Goal: Information Seeking & Learning: Find specific page/section

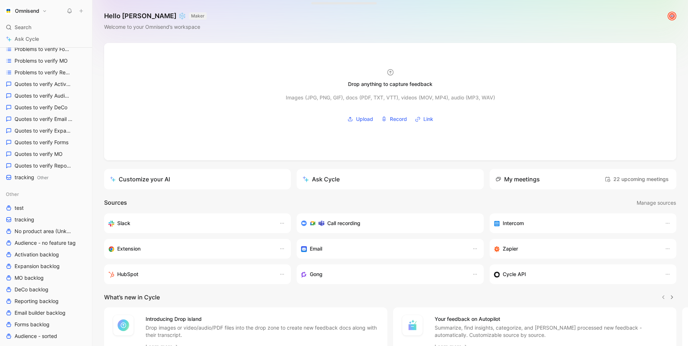
scroll to position [181, 0]
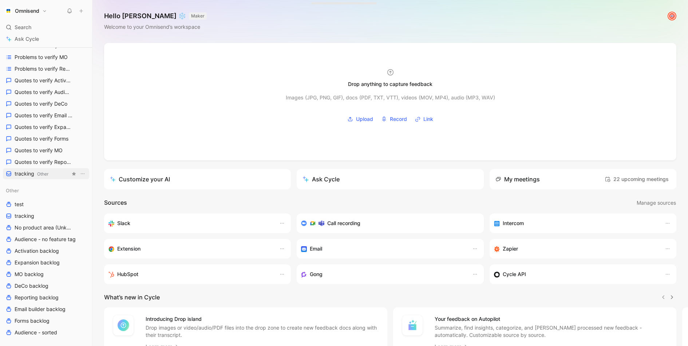
click at [37, 172] on span "Other" at bounding box center [42, 173] width 11 height 5
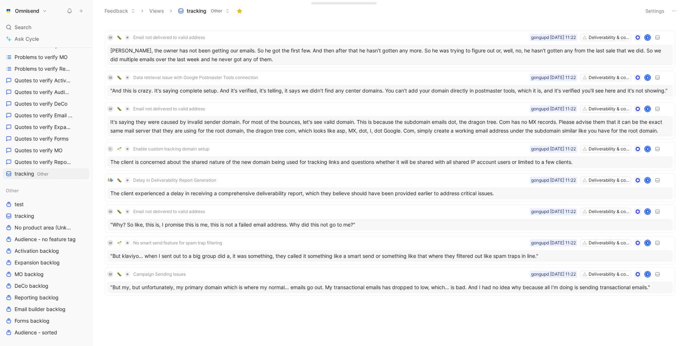
click at [655, 10] on button "Settings" at bounding box center [654, 11] width 25 height 10
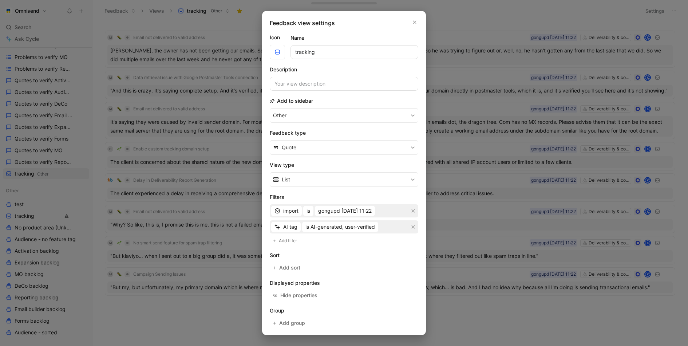
click at [473, 230] on div at bounding box center [344, 173] width 688 height 346
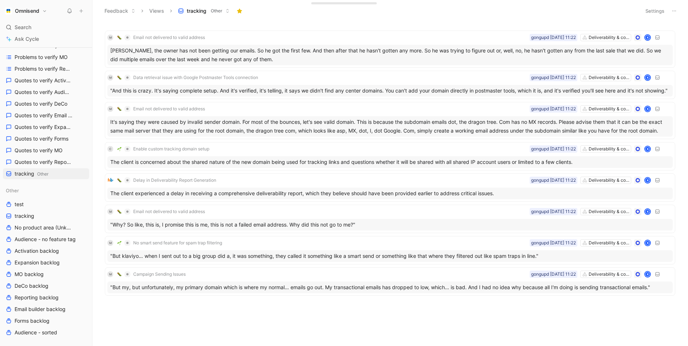
click at [653, 10] on button "Settings" at bounding box center [654, 11] width 25 height 10
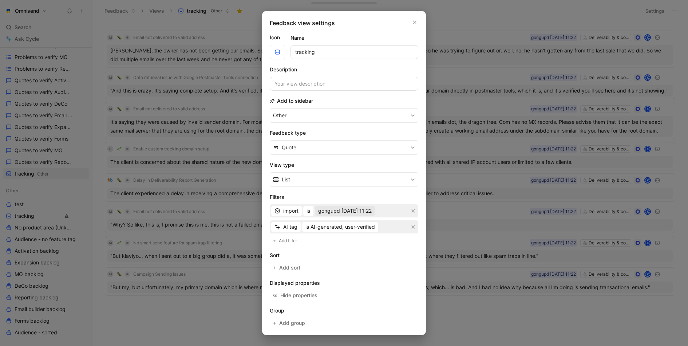
click at [362, 213] on span "gongupd [DATE] 11:22" at bounding box center [345, 210] width 54 height 9
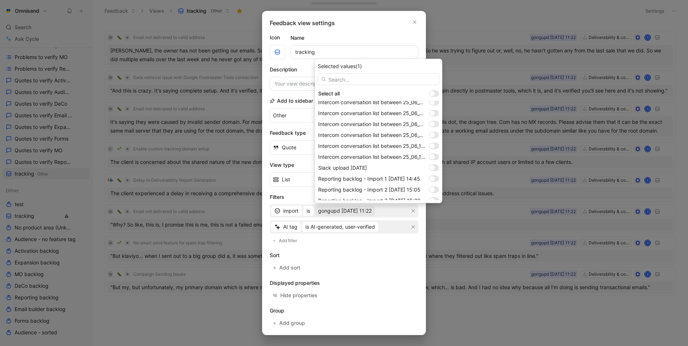
scroll to position [634, 0]
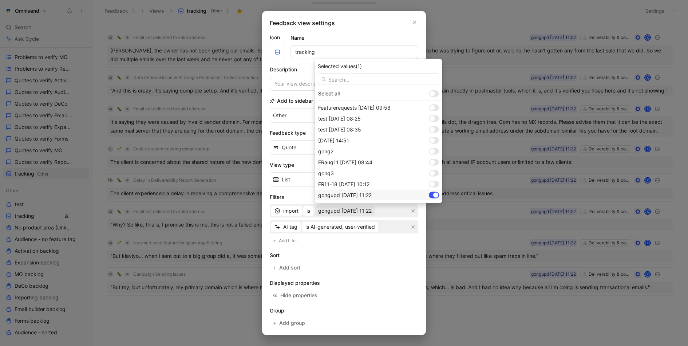
click at [433, 195] on div at bounding box center [434, 195] width 10 height 7
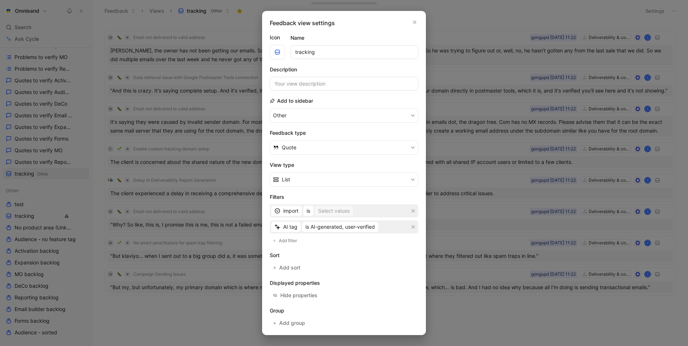
drag, startPoint x: 413, startPoint y: 208, endPoint x: 334, endPoint y: 212, distance: 79.5
click at [334, 212] on div "import is Select values" at bounding box center [344, 210] width 149 height 13
click at [334, 212] on div "Select values" at bounding box center [334, 210] width 32 height 9
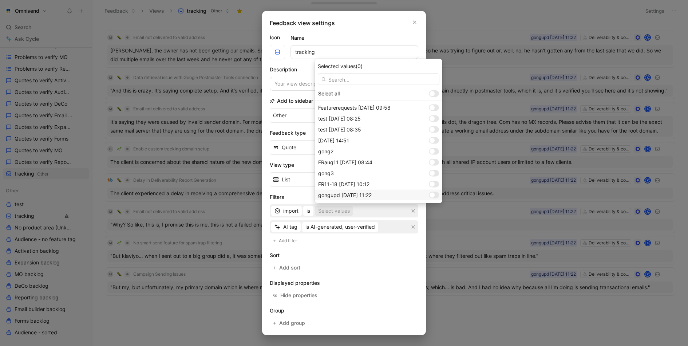
click at [435, 193] on div at bounding box center [434, 195] width 10 height 7
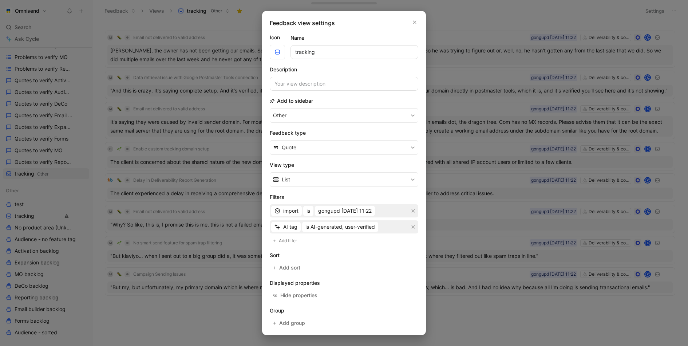
scroll to position [28, 0]
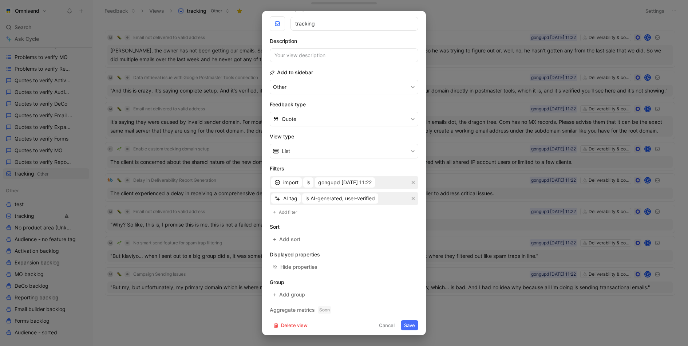
click at [408, 323] on button "Save" at bounding box center [409, 325] width 17 height 10
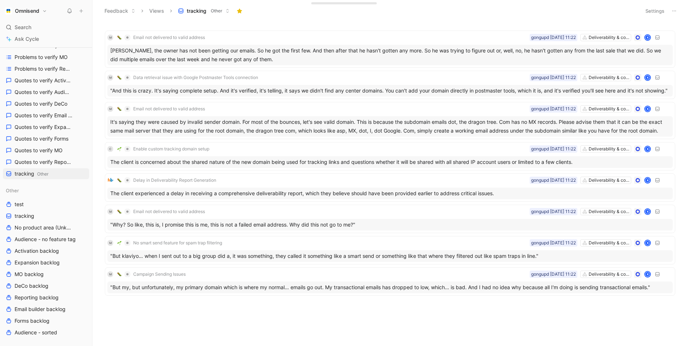
click at [663, 12] on button "Settings" at bounding box center [654, 11] width 25 height 10
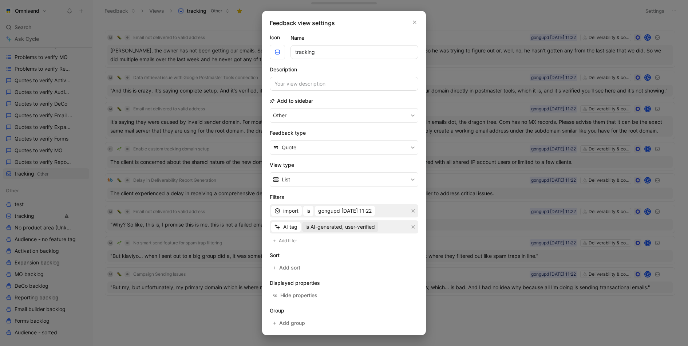
click at [367, 222] on span "is AI-generated, user-verified" at bounding box center [340, 226] width 70 height 9
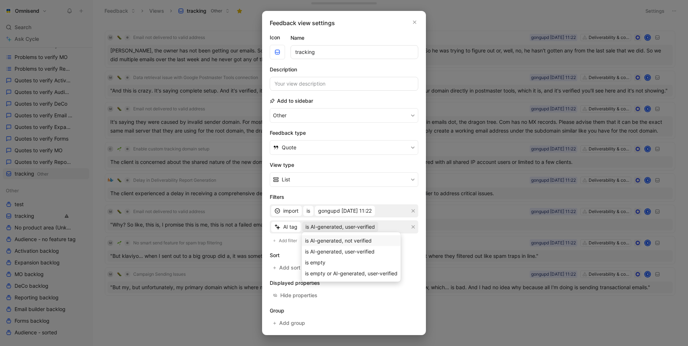
click at [360, 243] on span "is AI-generated, not verified" at bounding box center [338, 240] width 67 height 6
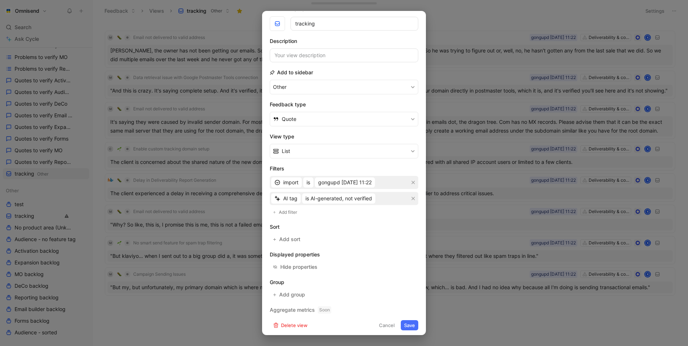
click at [413, 320] on button "Save" at bounding box center [409, 325] width 17 height 10
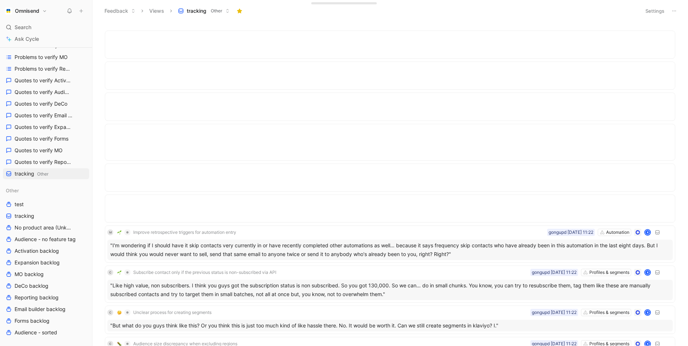
scroll to position [724, 0]
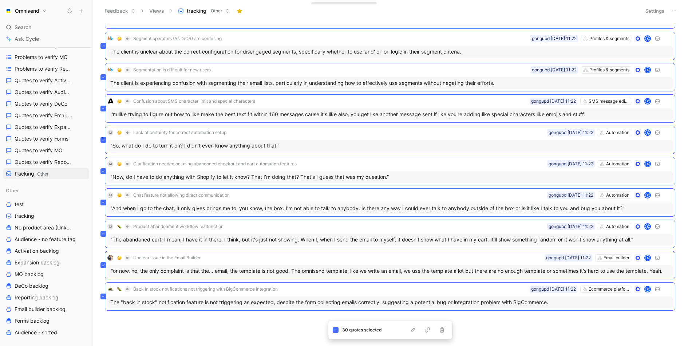
click at [273, 320] on div "C Sync segments from Shopify Profiles & segments gongupd 18-08-2025 11:22 K The…" at bounding box center [389, 184] width 586 height 321
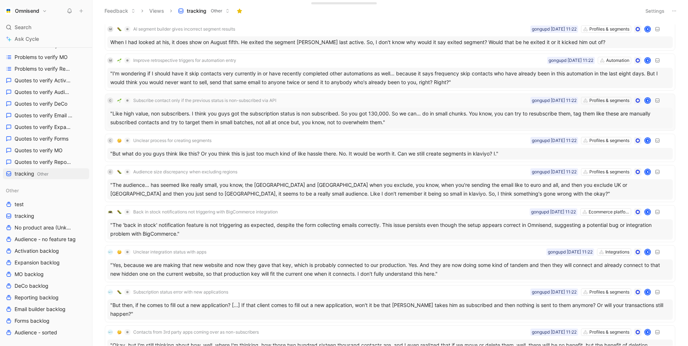
scroll to position [177, 0]
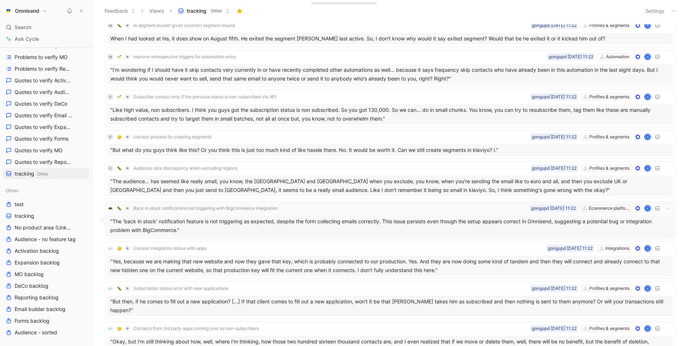
click at [218, 222] on div ""The 'back in stock' notification feature is not triggering as expected, despit…" at bounding box center [389, 226] width 565 height 20
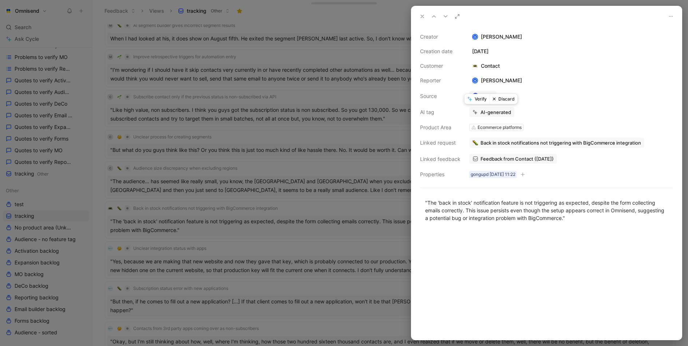
click at [475, 96] on button "Verify" at bounding box center [477, 99] width 25 height 10
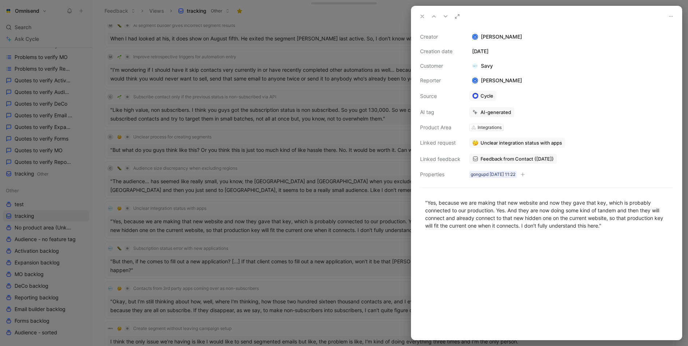
click at [308, 181] on div at bounding box center [344, 173] width 688 height 346
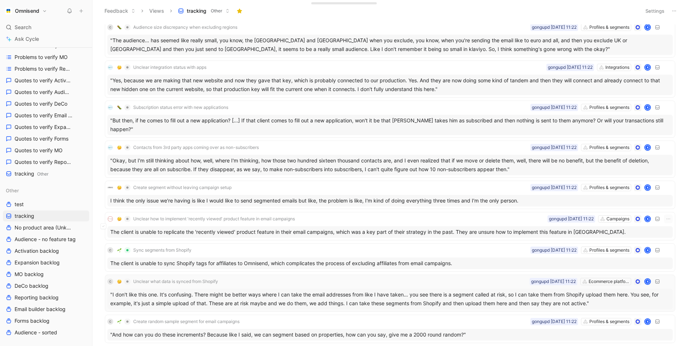
scroll to position [312, 0]
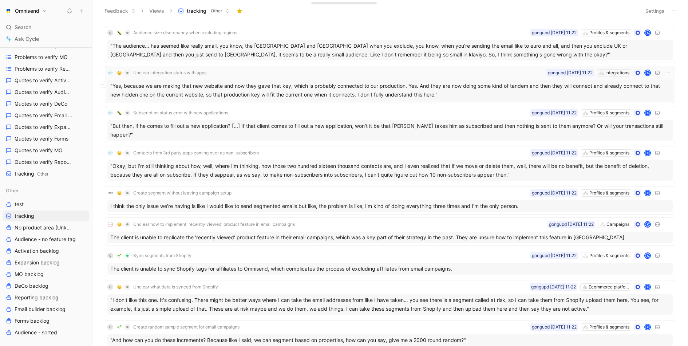
click at [417, 85] on div ""Yes, because we are making that new website and now they gave that key, which …" at bounding box center [389, 90] width 565 height 20
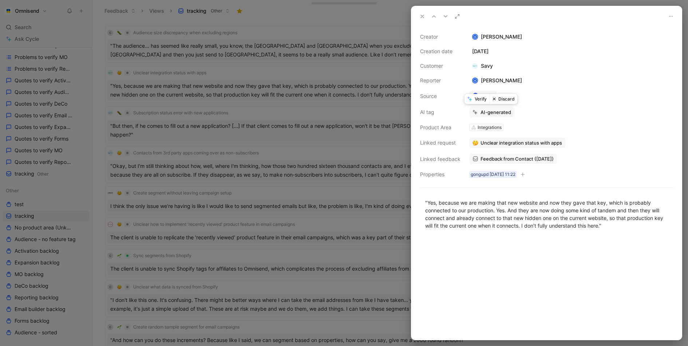
click at [494, 102] on button "Discard" at bounding box center [504, 99] width 28 height 10
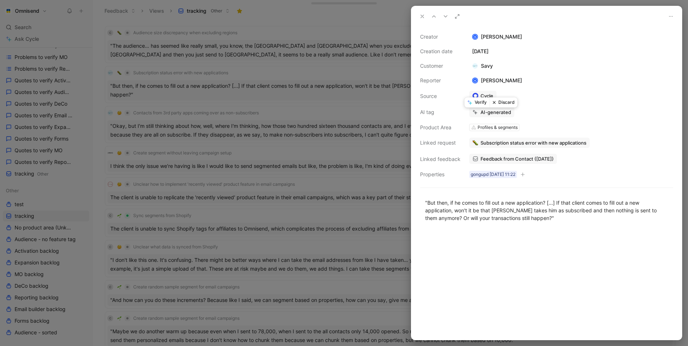
click at [350, 155] on div at bounding box center [344, 173] width 688 height 346
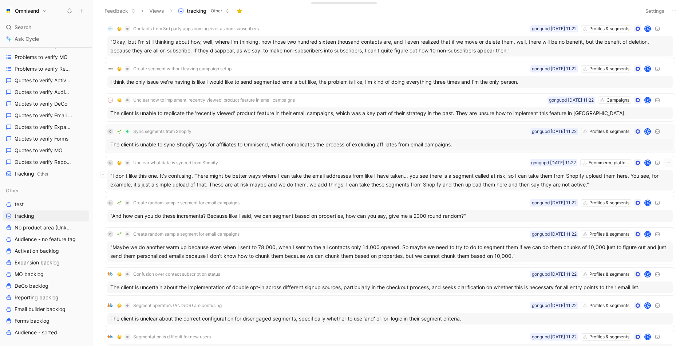
scroll to position [398, 0]
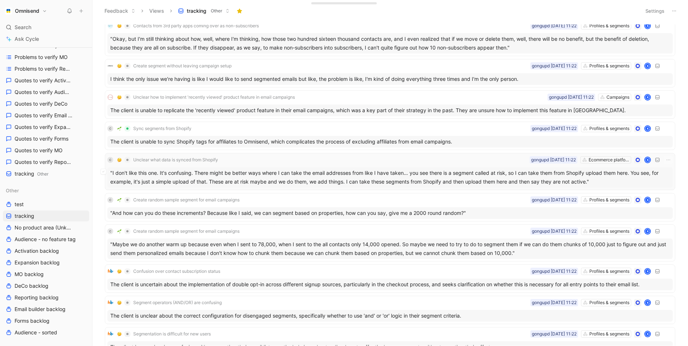
click at [336, 167] on div ""I don't like this one. It's confusing. There might be better ways where I can …" at bounding box center [389, 177] width 565 height 20
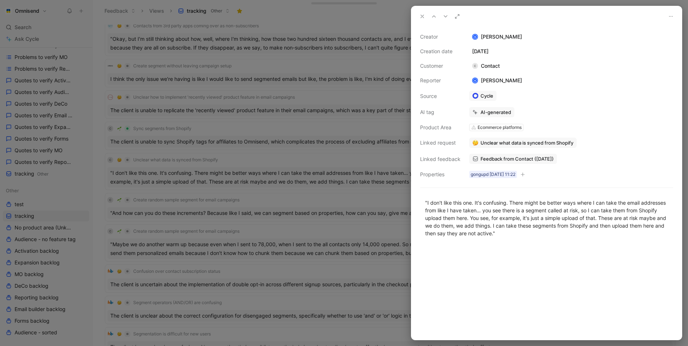
click at [498, 159] on span "Feedback from Contact (Aug 18, 2025)" at bounding box center [517, 158] width 73 height 7
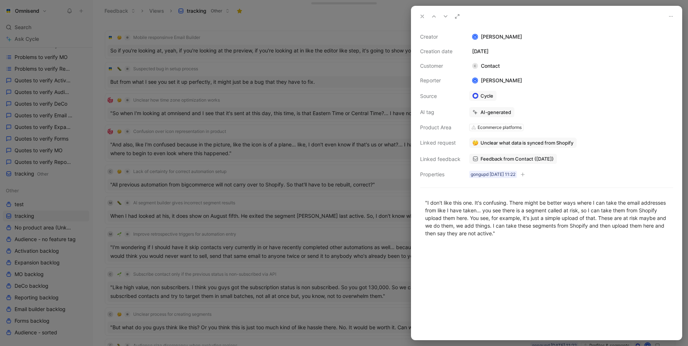
click at [338, 213] on div at bounding box center [344, 173] width 688 height 346
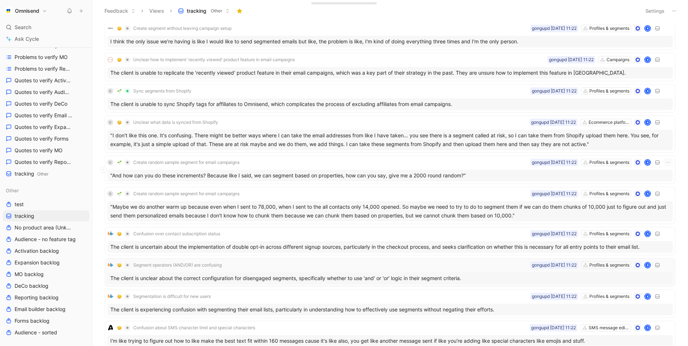
scroll to position [416, 0]
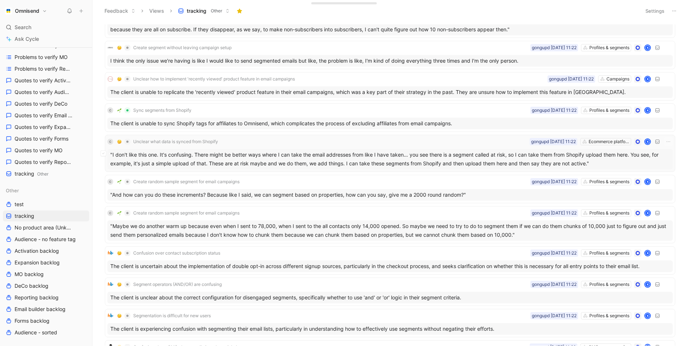
click at [301, 137] on div "C Unclear what data is synced from Shopify Ecommerce platforms gongupd 18-08-20…" at bounding box center [389, 141] width 565 height 9
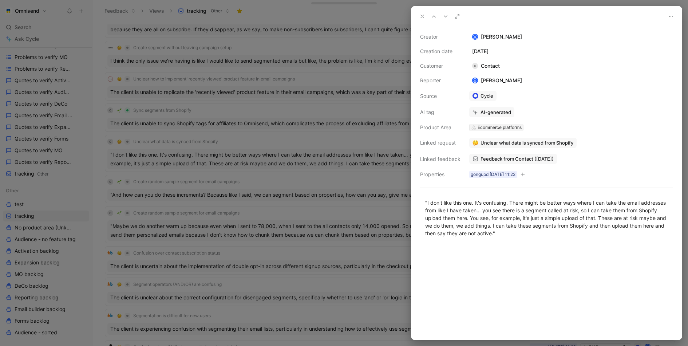
click at [506, 126] on div "Ecommerce platforms" at bounding box center [500, 127] width 44 height 7
type input "prof"
click at [488, 155] on span "iles & segments" at bounding box center [482, 154] width 37 height 6
click at [319, 160] on div at bounding box center [344, 173] width 688 height 346
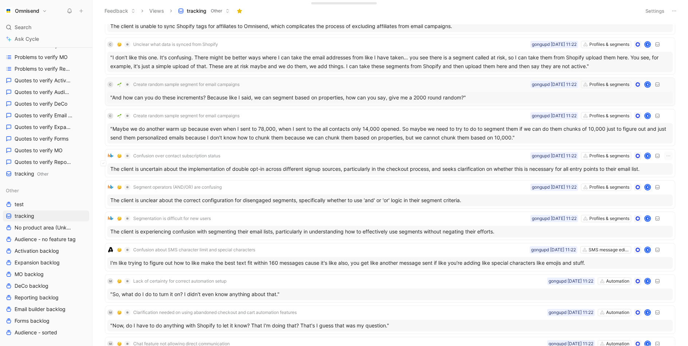
scroll to position [629, 0]
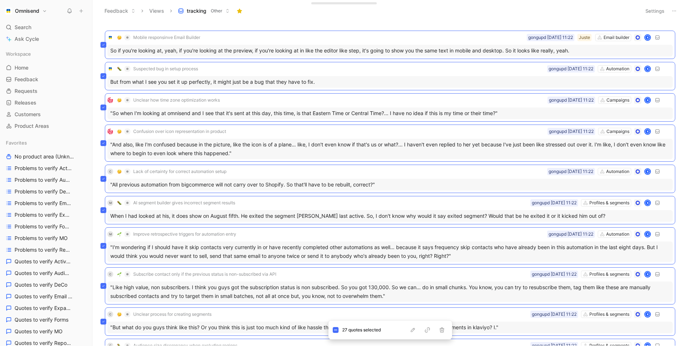
click at [516, 22] on div "Mobile responsinve Email Builder Email builder Juste gongupd [DATE] 11:22 K So …" at bounding box center [390, 184] width 596 height 324
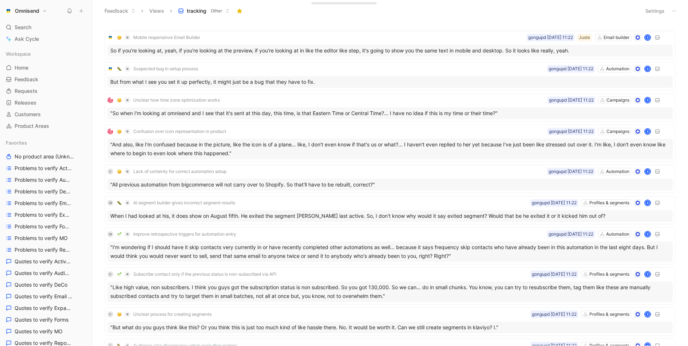
click at [648, 13] on button "Settings" at bounding box center [654, 11] width 25 height 10
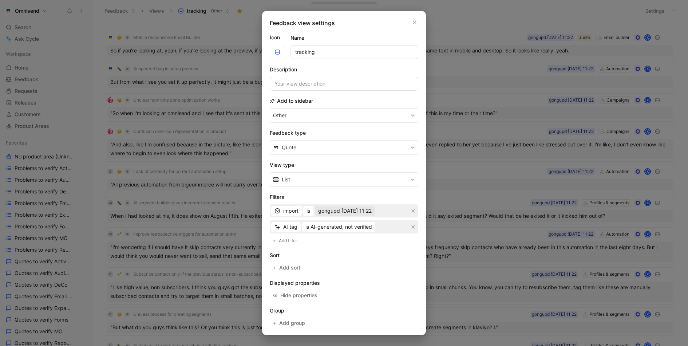
click at [348, 210] on span "gongupd [DATE] 11:22" at bounding box center [345, 210] width 54 height 9
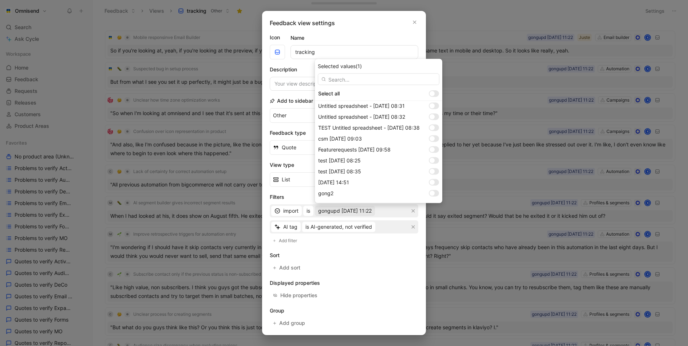
scroll to position [634, 0]
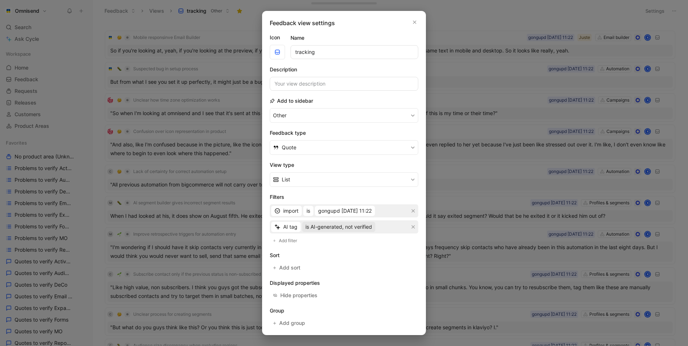
click at [350, 227] on span "is AI-generated, not verified" at bounding box center [338, 226] width 67 height 9
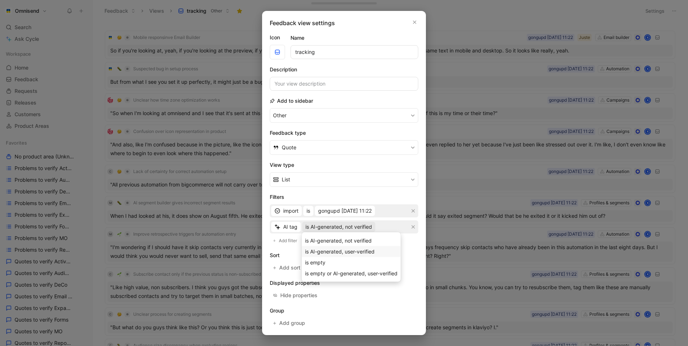
click at [338, 248] on span "is AI-generated, user-verified" at bounding box center [340, 251] width 70 height 6
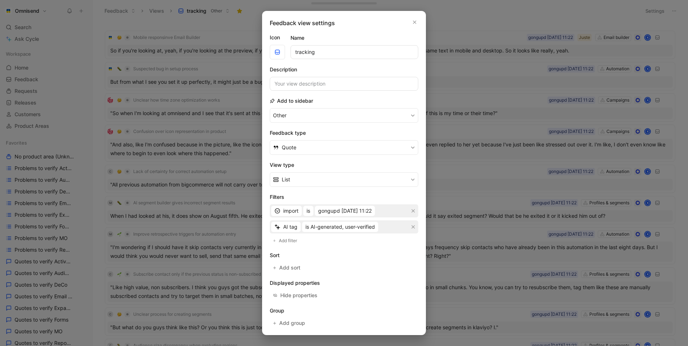
scroll to position [28, 0]
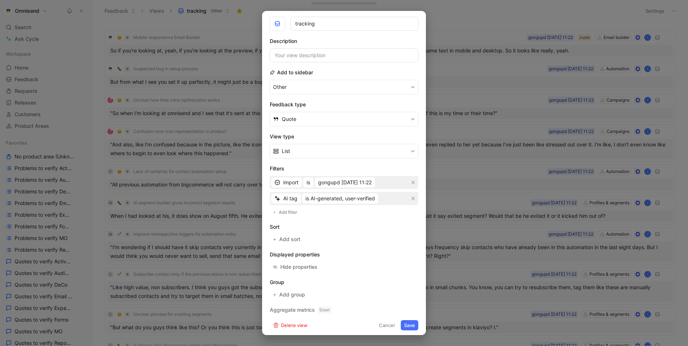
click at [408, 320] on button "Save" at bounding box center [409, 325] width 17 height 10
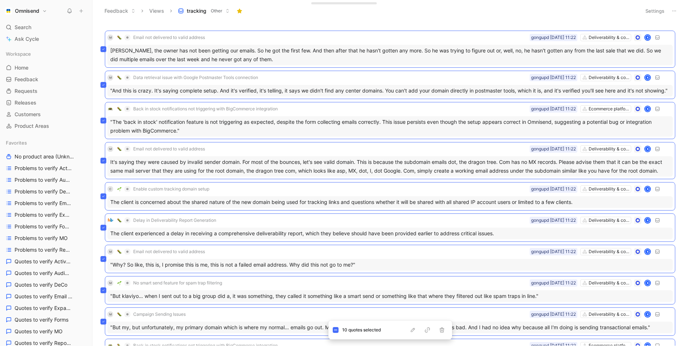
scroll to position [66, 0]
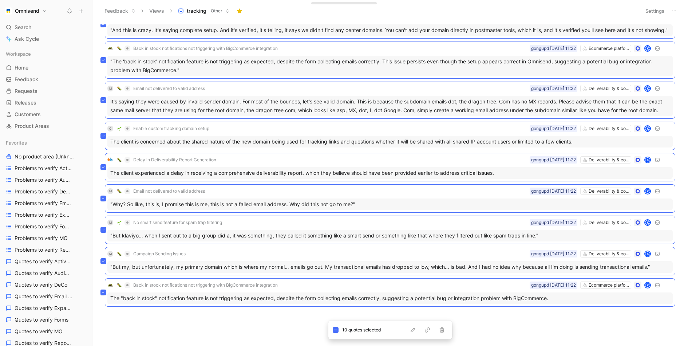
click at [407, 313] on div "M Email not delivered to valid address Deliverability & compliance gongupd 18-0…" at bounding box center [389, 184] width 586 height 321
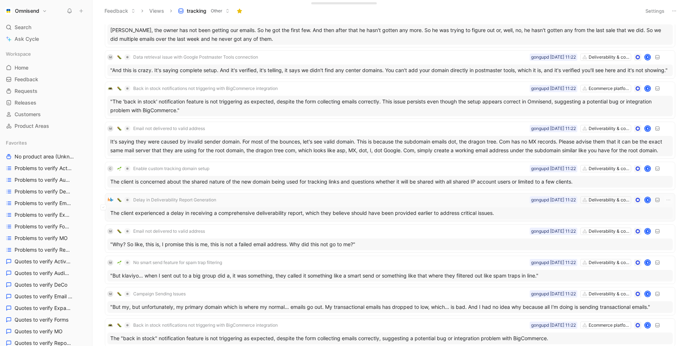
scroll to position [0, 0]
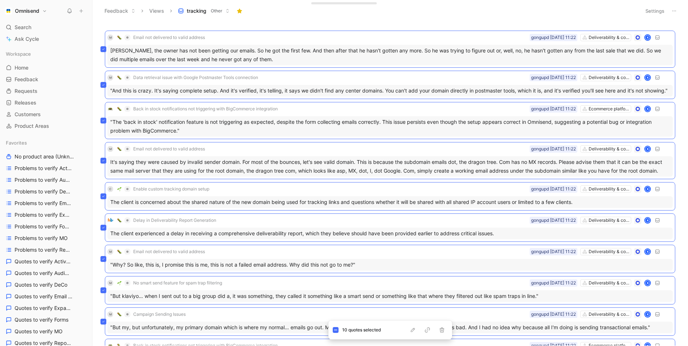
click at [433, 13] on div "Feedback Views tracking Other" at bounding box center [368, 11] width 537 height 12
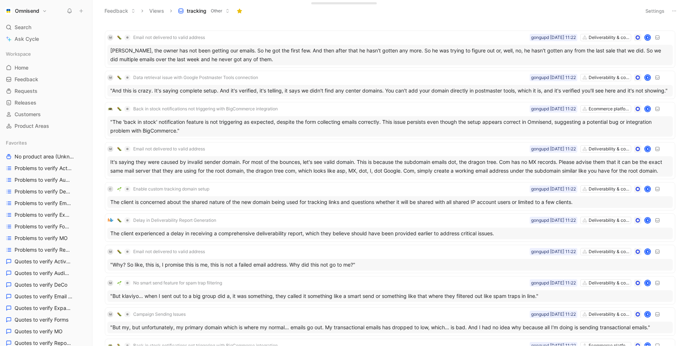
click at [645, 12] on button "Settings" at bounding box center [654, 11] width 25 height 10
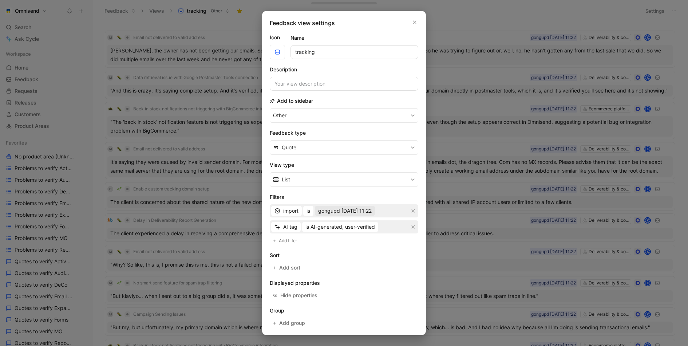
click at [342, 209] on span "gongupd [DATE] 11:22" at bounding box center [345, 210] width 54 height 9
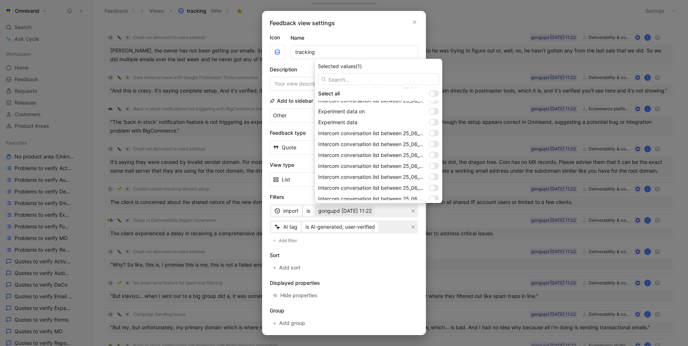
scroll to position [634, 0]
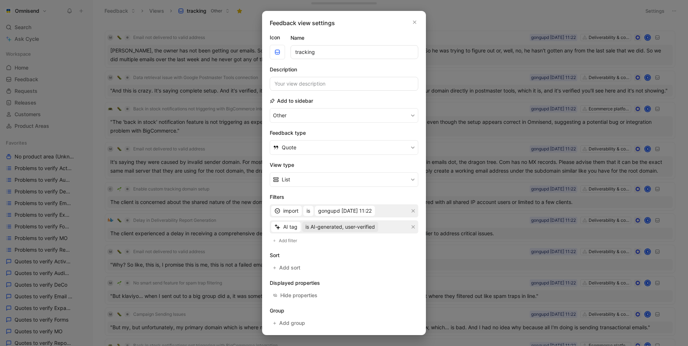
click at [358, 226] on span "is AI-generated, user-verified" at bounding box center [340, 226] width 70 height 9
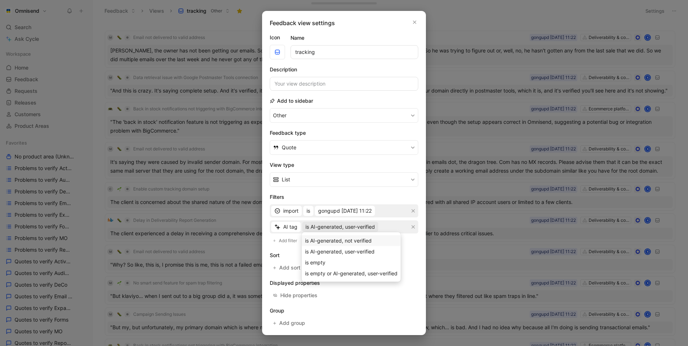
click at [354, 244] on div "is AI-generated, not verified" at bounding box center [351, 240] width 92 height 9
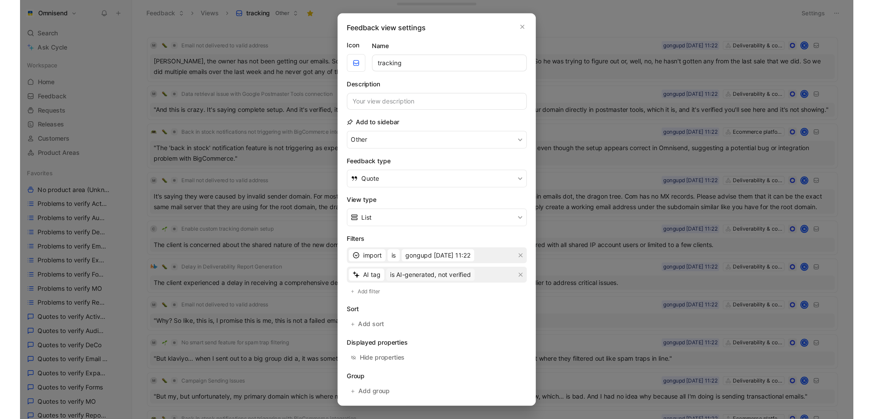
scroll to position [28, 0]
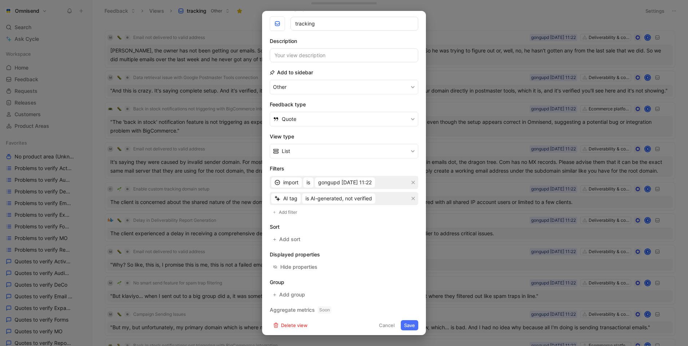
click at [409, 322] on button "Save" at bounding box center [409, 325] width 17 height 10
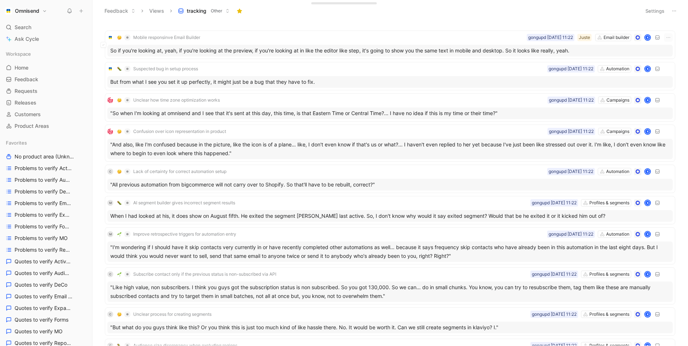
click at [354, 21] on header "Feedback Views tracking Other Settings" at bounding box center [390, 11] width 596 height 22
click at [40, 7] on button "Omnisend" at bounding box center [26, 11] width 46 height 10
click at [50, 77] on div "Workspace settings G then S" at bounding box center [50, 75] width 90 height 12
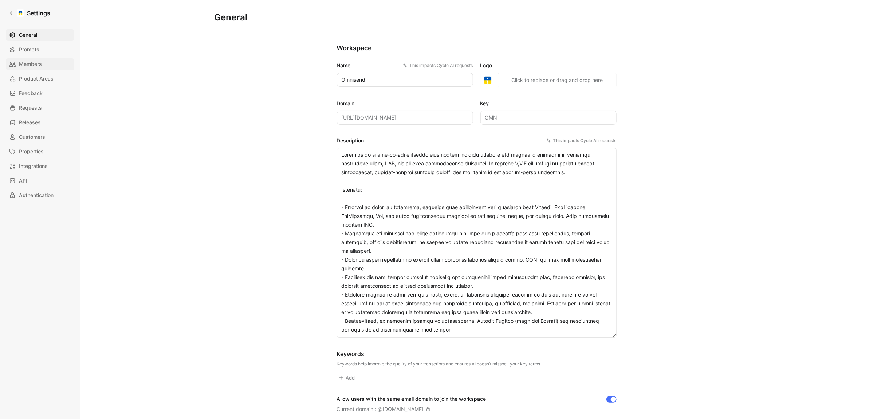
click at [37, 66] on span "Members" at bounding box center [30, 64] width 23 height 9
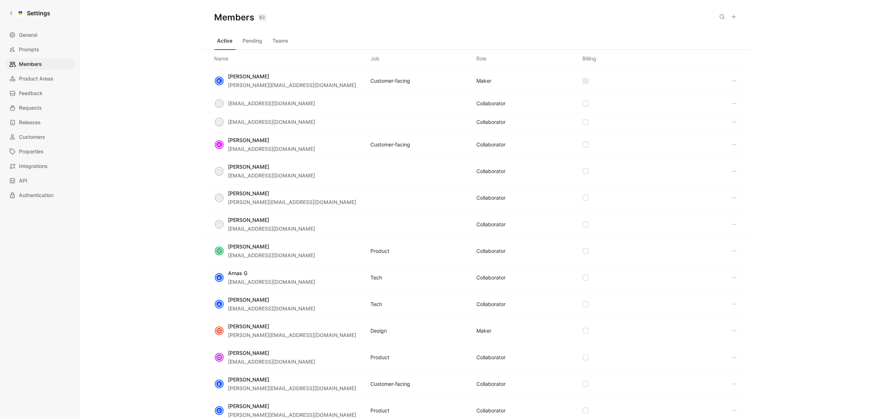
click at [688, 14] on icon at bounding box center [722, 17] width 6 height 6
type input "laurel"
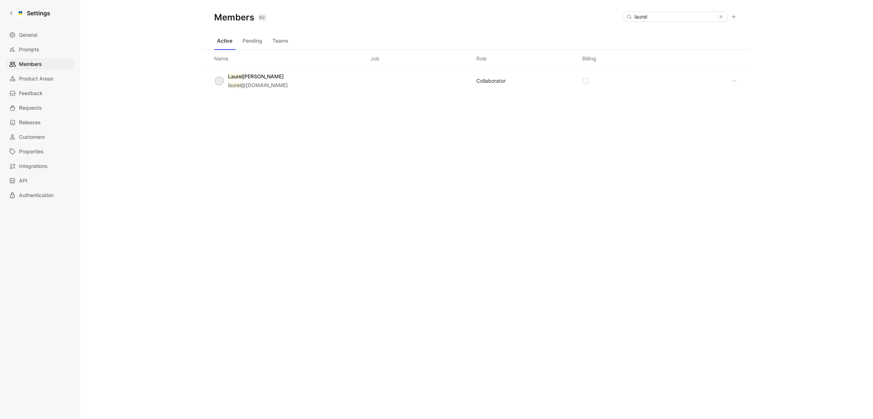
click at [362, 149] on div "L Laurel Wolfe laurel @omnisend.com COLLABORATOR" at bounding box center [477, 110] width 548 height 84
click at [13, 16] on link "Settings" at bounding box center [29, 13] width 47 height 15
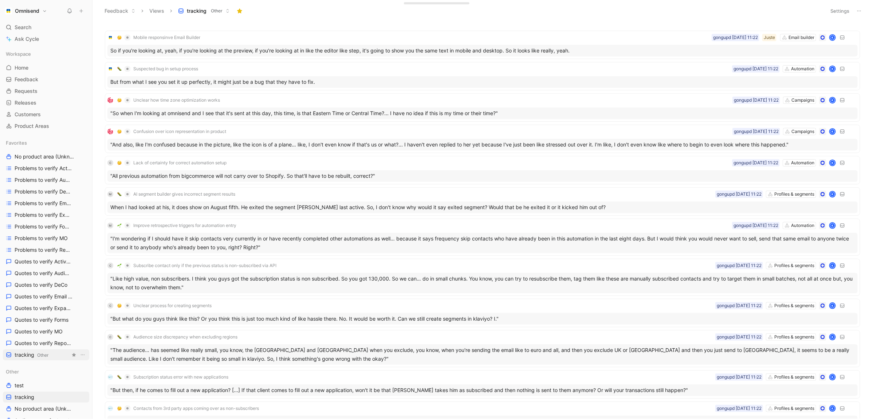
click at [31, 346] on span "tracking Other" at bounding box center [32, 355] width 34 height 8
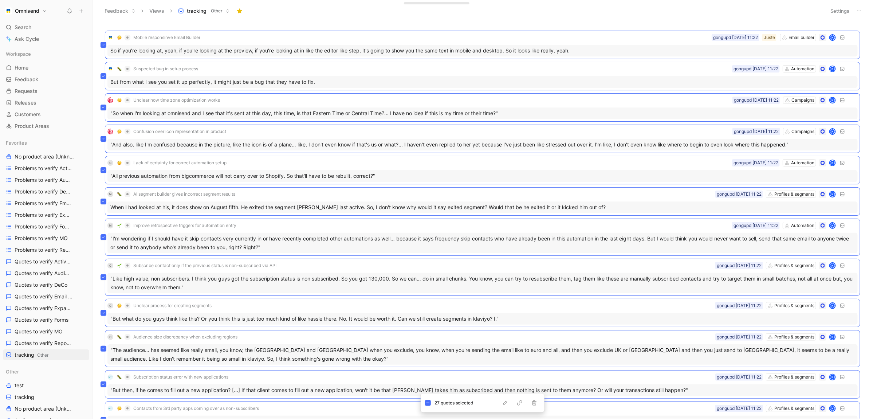
click at [592, 17] on header "Feedback Views tracking Other Settings" at bounding box center [482, 11] width 780 height 22
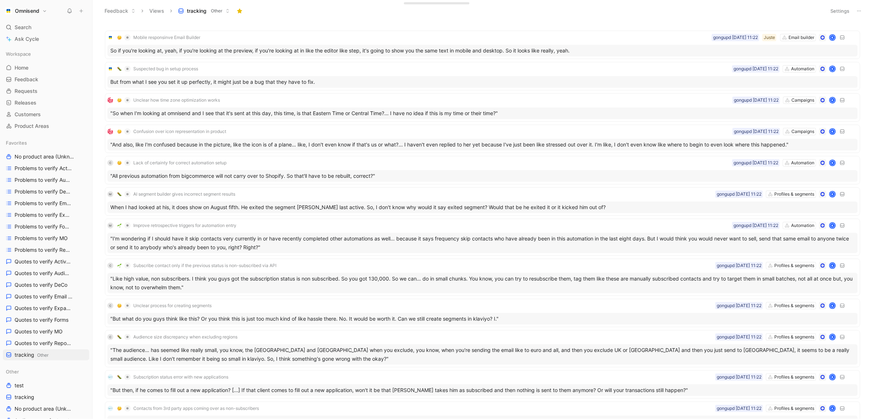
click at [688, 1] on header "Feedback Views tracking Other Settings" at bounding box center [482, 11] width 780 height 22
click at [688, 6] on button "Settings" at bounding box center [839, 11] width 25 height 10
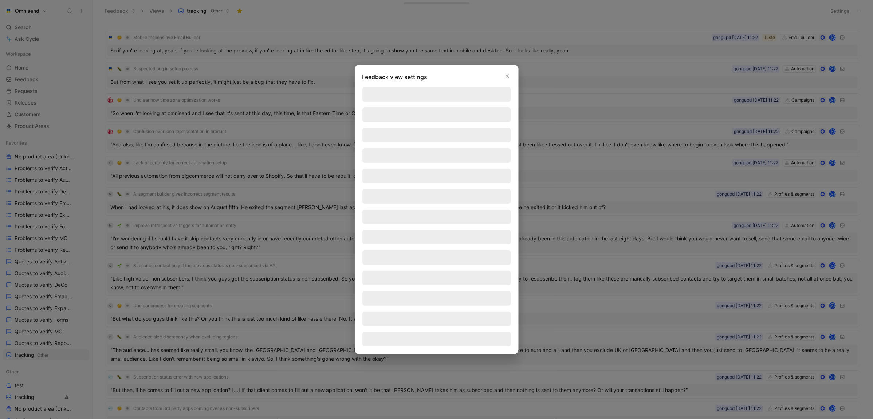
click at [688, 12] on div at bounding box center [436, 209] width 873 height 419
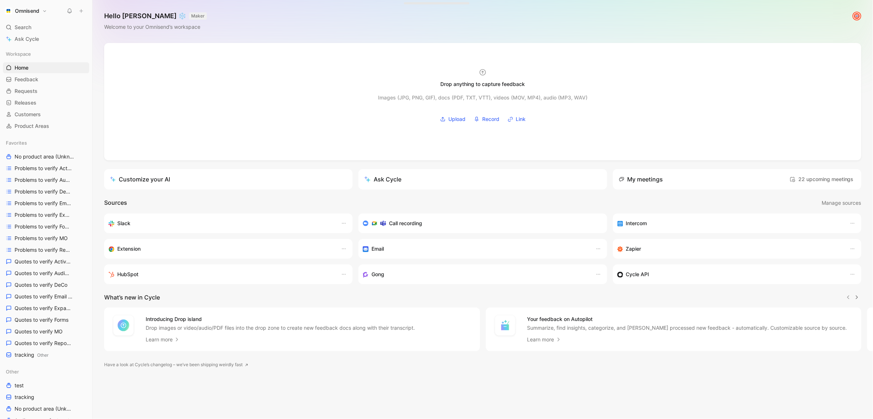
click at [44, 9] on button "Omnisend" at bounding box center [26, 11] width 46 height 10
click at [51, 75] on div "Workspace settings G then S" at bounding box center [50, 75] width 90 height 12
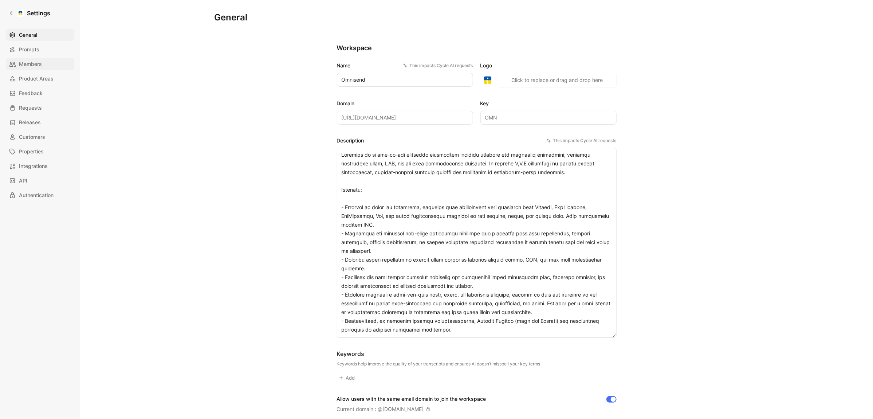
click at [43, 60] on link "Members" at bounding box center [40, 64] width 68 height 12
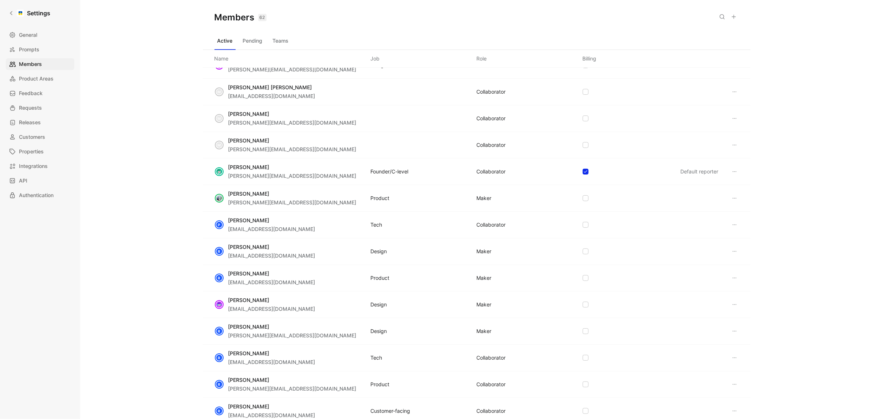
scroll to position [958, 0]
click at [731, 247] on icon at bounding box center [734, 250] width 6 height 6
click at [750, 280] on span "Remove" at bounding box center [751, 280] width 19 height 6
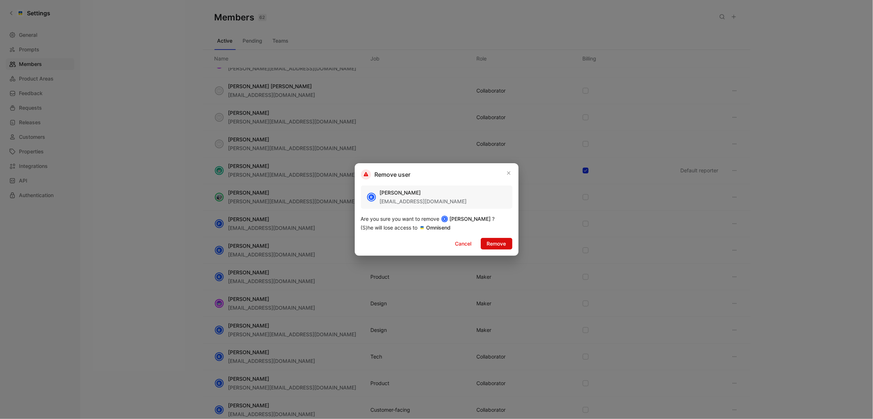
click at [505, 245] on span "Remove" at bounding box center [496, 243] width 19 height 9
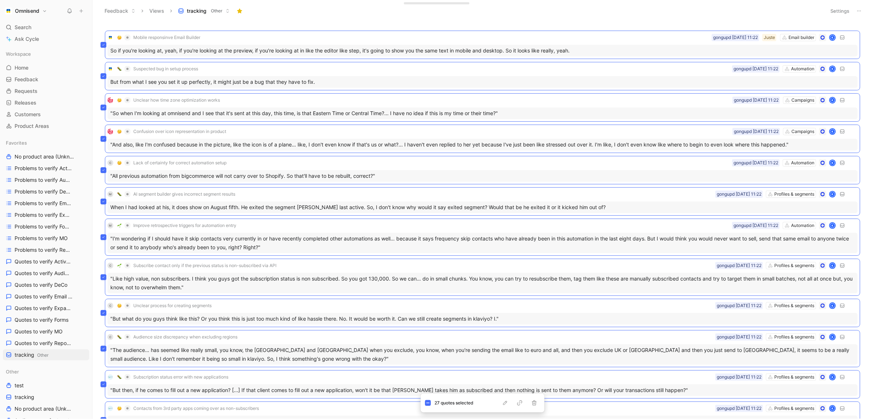
click at [562, 19] on header "Feedback Views tracking Other Settings" at bounding box center [482, 11] width 780 height 22
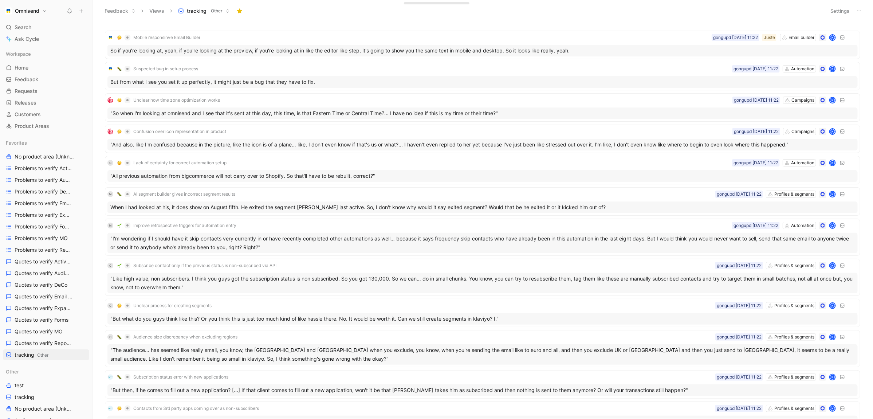
click at [842, 6] on button "Settings" at bounding box center [839, 11] width 25 height 10
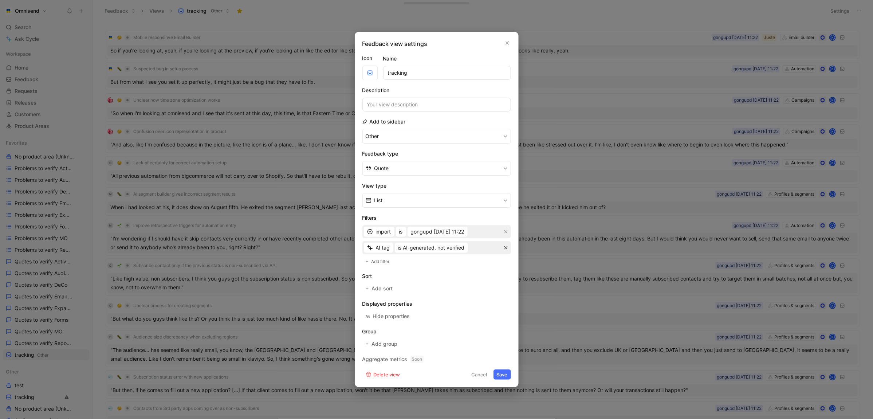
click at [506, 248] on icon "button" at bounding box center [506, 247] width 4 height 4
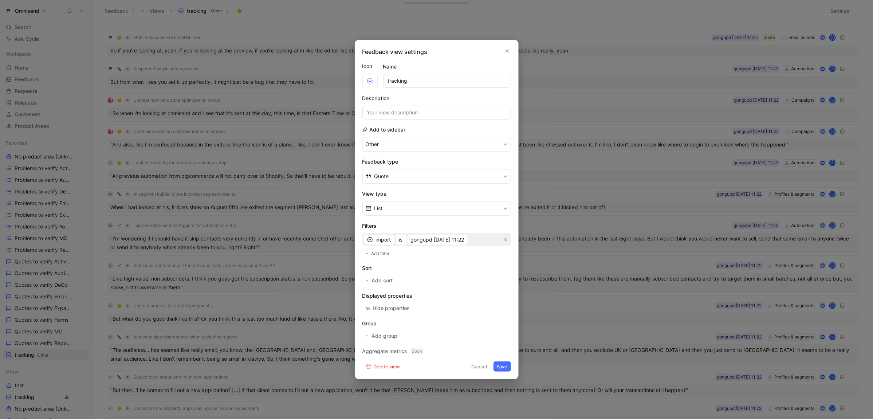
click at [504, 365] on button "Save" at bounding box center [501, 366] width 17 height 10
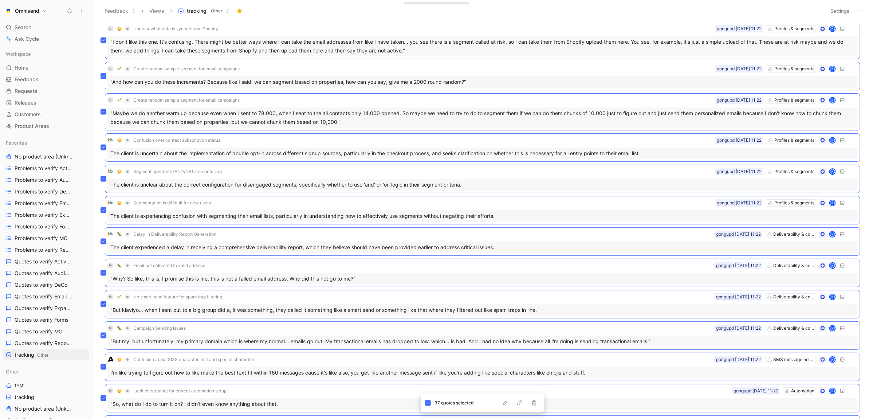
scroll to position [804, 0]
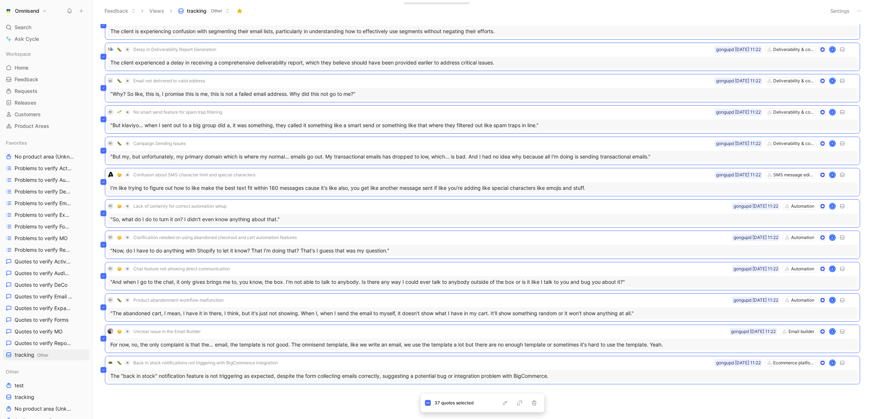
click at [341, 401] on div "C Create random sample segment for email campaigns Profiles & segments gongupd …" at bounding box center [481, 221] width 770 height 394
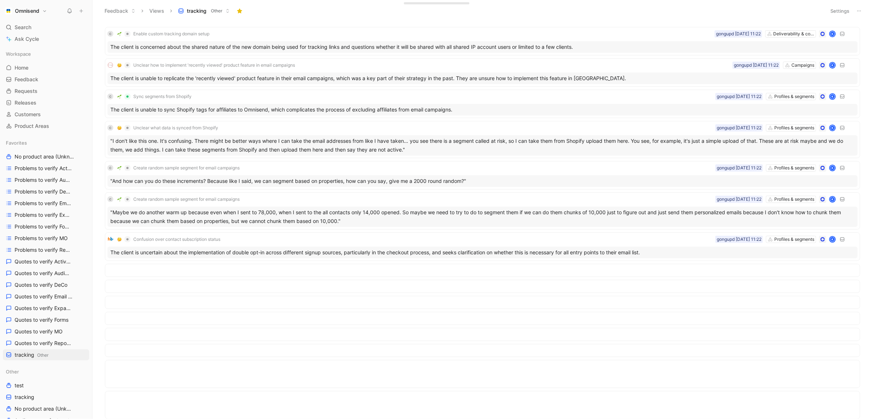
scroll to position [0, 0]
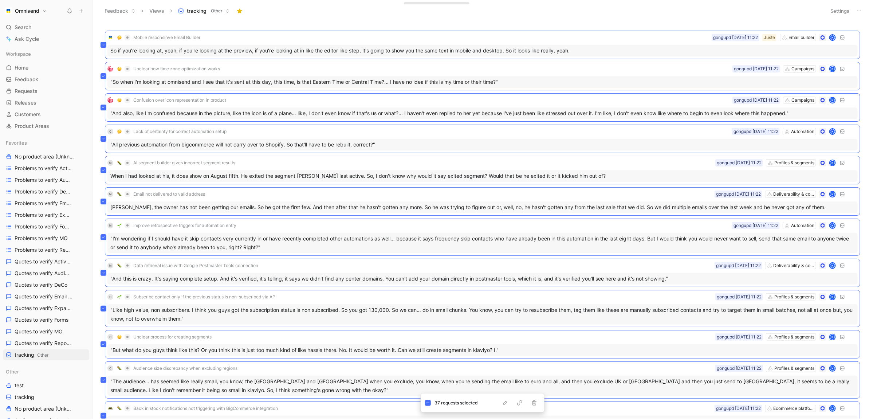
click at [849, 13] on button "Settings" at bounding box center [839, 11] width 25 height 10
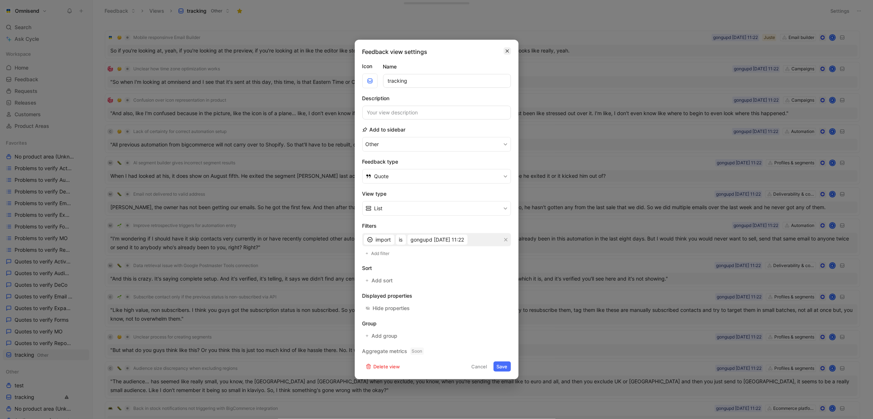
click at [510, 51] on button "button" at bounding box center [507, 50] width 7 height 7
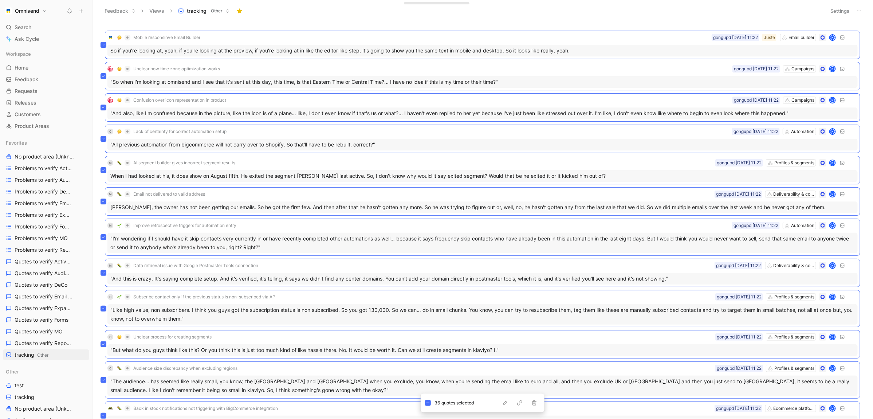
click at [839, 6] on button "Settings" at bounding box center [839, 11] width 25 height 10
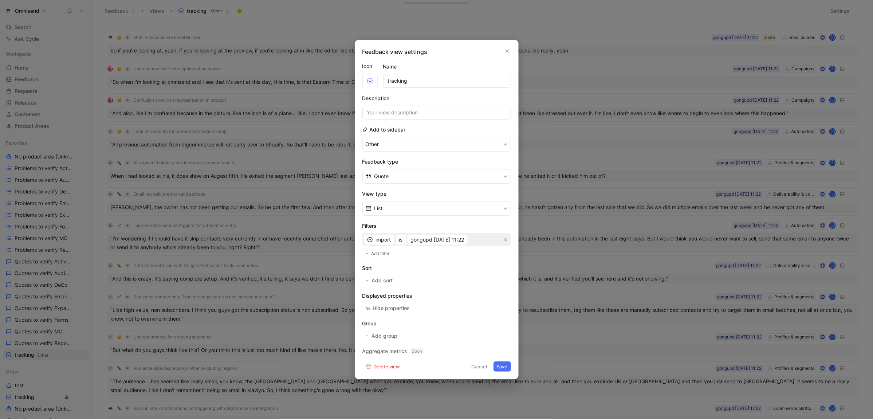
click at [450, 16] on div at bounding box center [436, 209] width 873 height 419
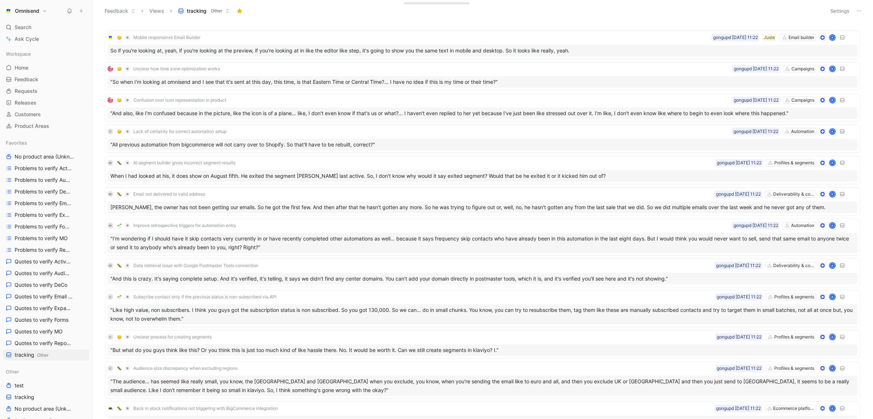
click at [840, 11] on button "Settings" at bounding box center [839, 11] width 25 height 10
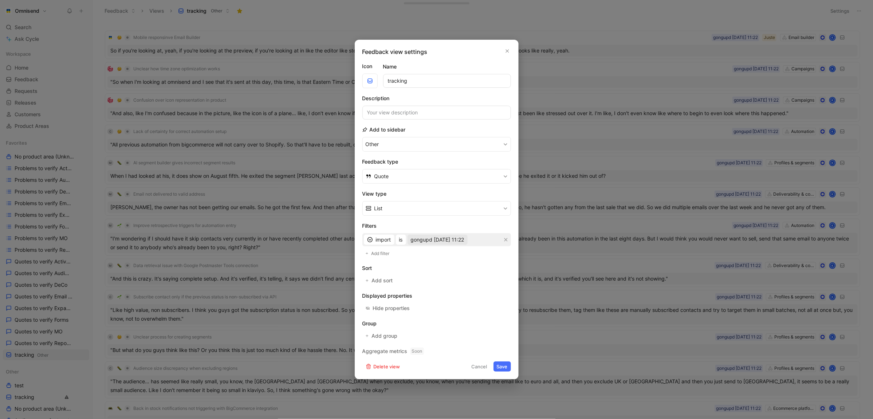
click at [429, 235] on button "gongupd [DATE] 11:22" at bounding box center [437, 239] width 60 height 10
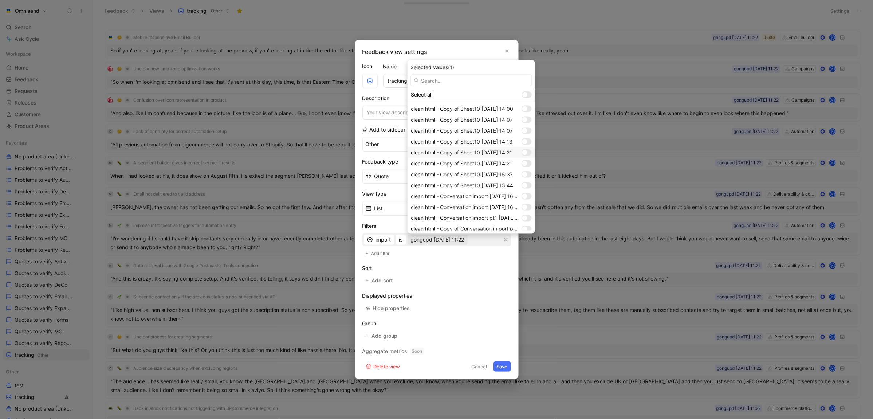
scroll to position [604, 0]
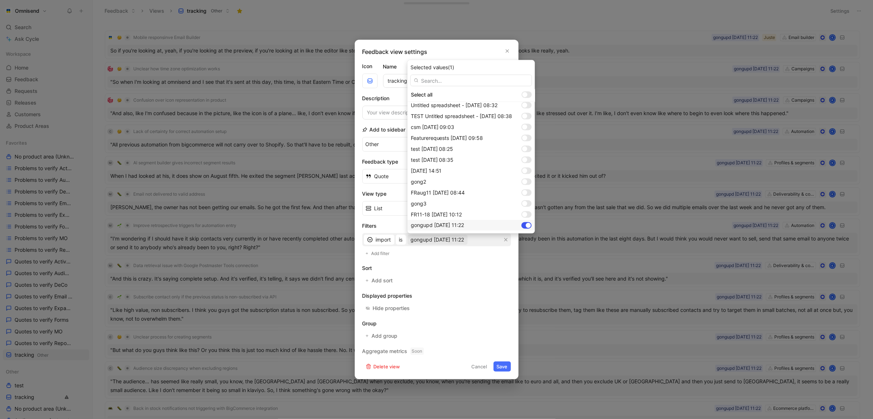
click at [530, 225] on div at bounding box center [528, 225] width 5 height 5
click at [526, 204] on div at bounding box center [524, 203] width 5 height 5
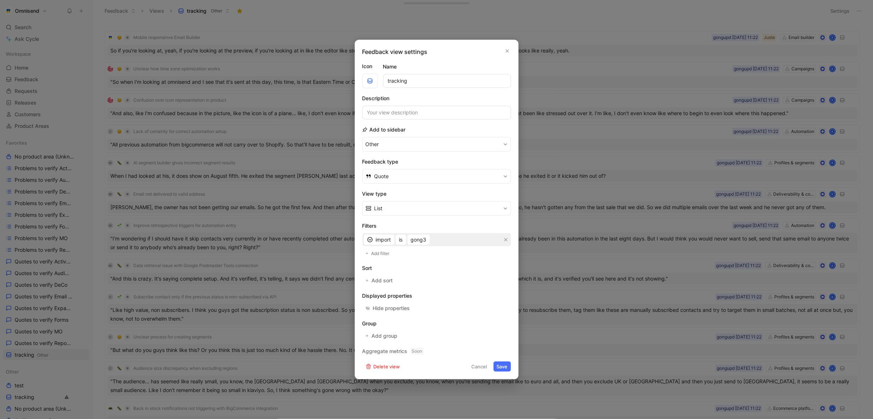
click at [507, 368] on button "Save" at bounding box center [501, 366] width 17 height 10
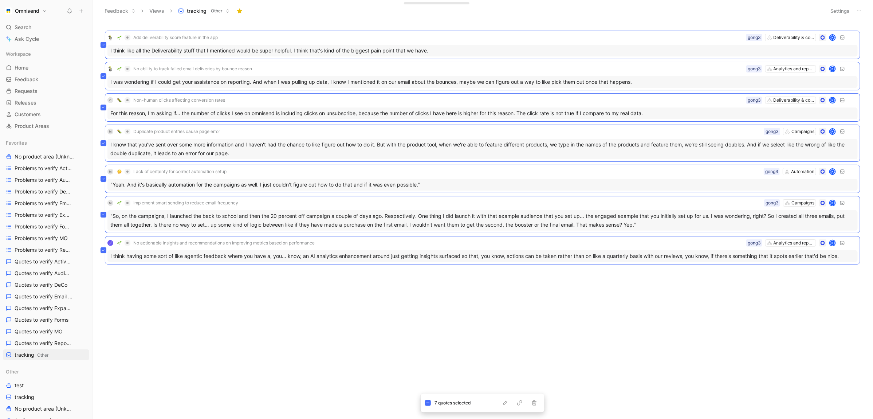
click at [521, 276] on div "Add deliverability score feature in the app Deliverability & compliance gong3 K…" at bounding box center [481, 163] width 770 height 279
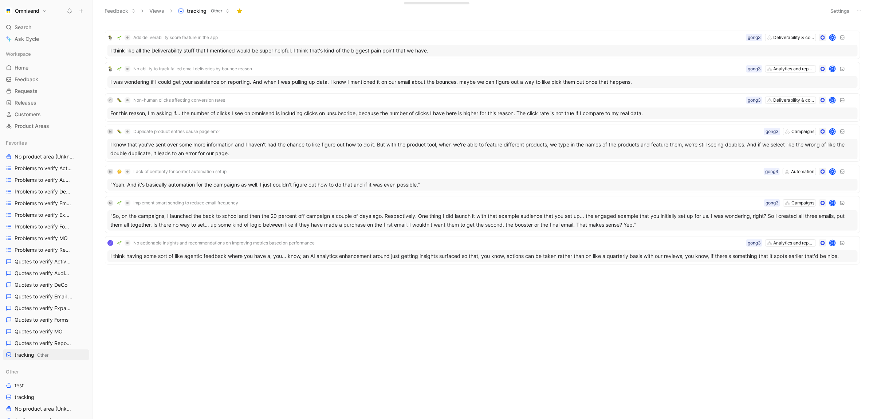
click at [834, 12] on button "Settings" at bounding box center [839, 11] width 25 height 10
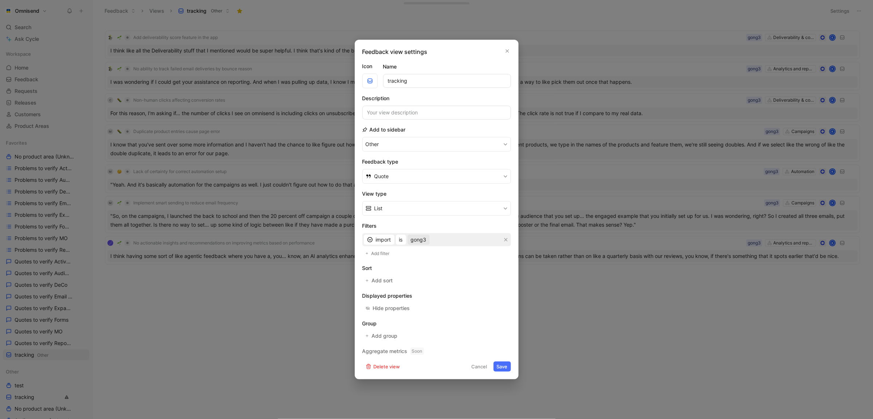
click at [425, 238] on span "gong3" at bounding box center [419, 239] width 16 height 9
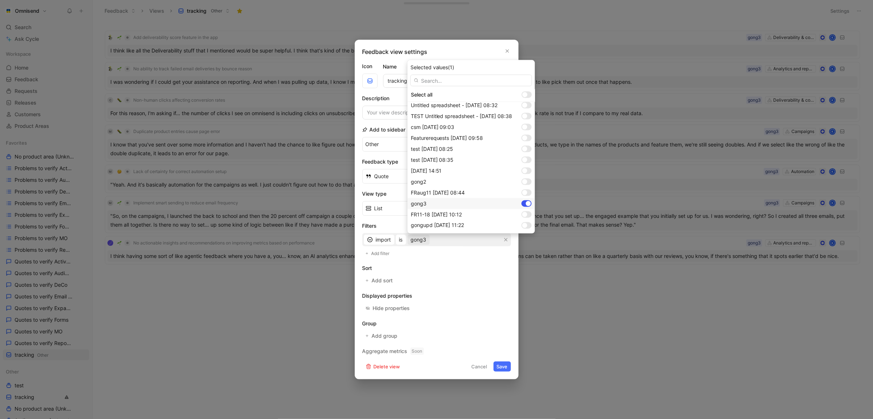
click at [525, 203] on div at bounding box center [526, 203] width 10 height 7
click at [528, 227] on div at bounding box center [526, 225] width 10 height 7
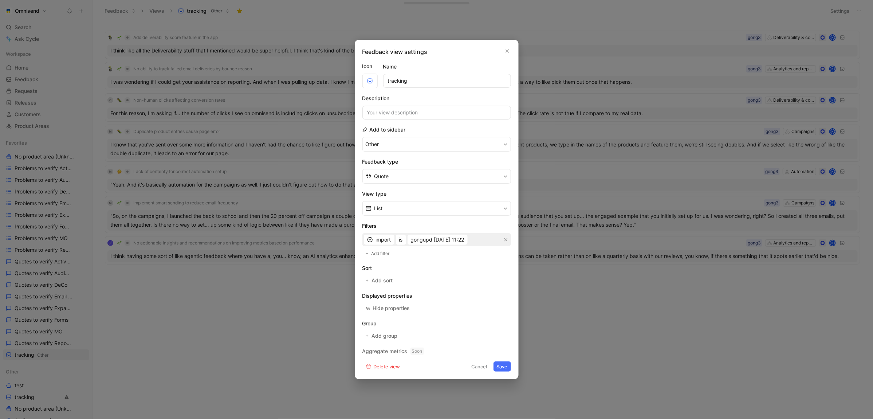
click at [501, 367] on button "Save" at bounding box center [501, 366] width 17 height 10
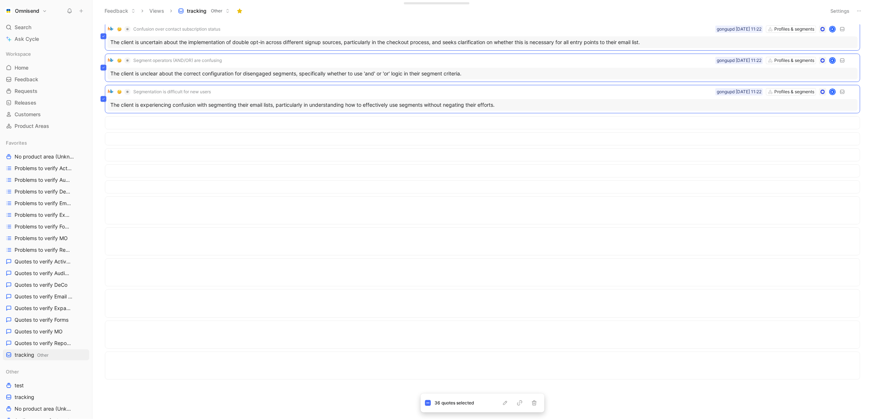
scroll to position [0, 0]
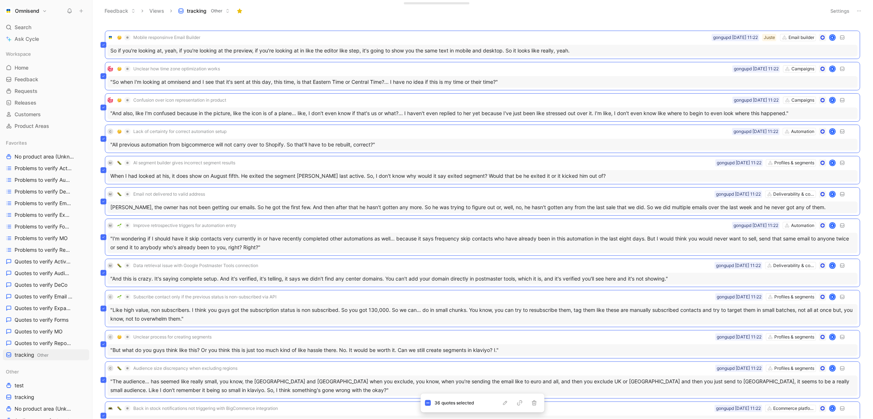
click at [847, 7] on button "Settings" at bounding box center [839, 11] width 25 height 10
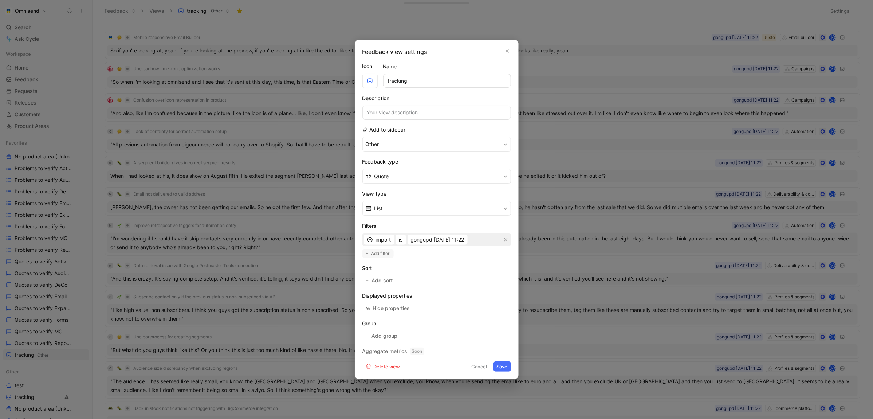
click at [373, 251] on span "Add filter" at bounding box center [380, 253] width 19 height 7
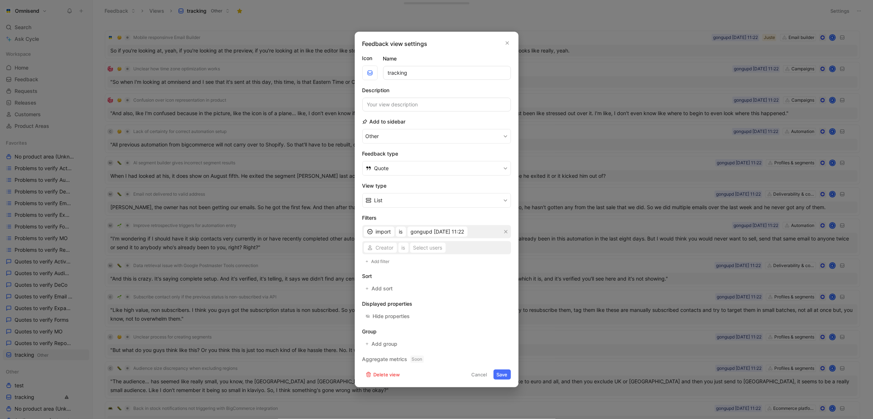
click at [391, 248] on div "Creator is Select users" at bounding box center [436, 247] width 149 height 13
click at [379, 249] on span "Creator" at bounding box center [385, 247] width 18 height 9
click at [406, 270] on div "AI tag" at bounding box center [397, 273] width 44 height 9
click at [438, 249] on span "is AI-generated, not verified" at bounding box center [431, 247] width 67 height 9
click at [449, 274] on span "is AI-generated, user-verified" at bounding box center [433, 273] width 70 height 6
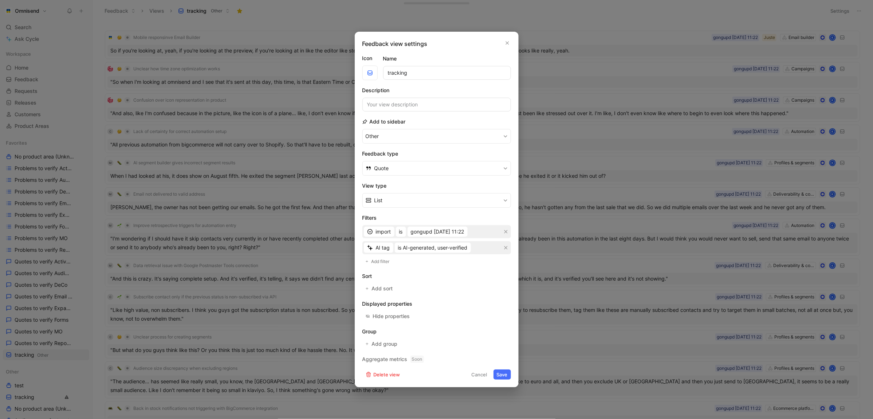
click at [497, 372] on button "Save" at bounding box center [501, 374] width 17 height 10
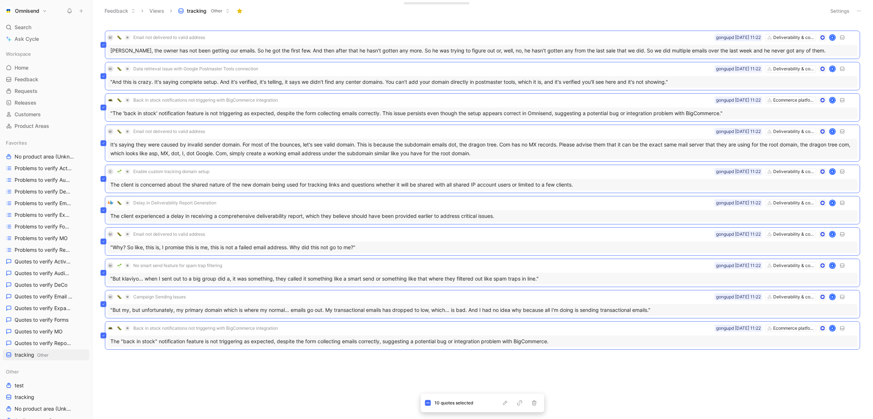
click at [240, 383] on body "Omnisend Search ⌘ K Ask Cycle Workspace Home G then H Feedback G then F Request…" at bounding box center [436, 209] width 873 height 419
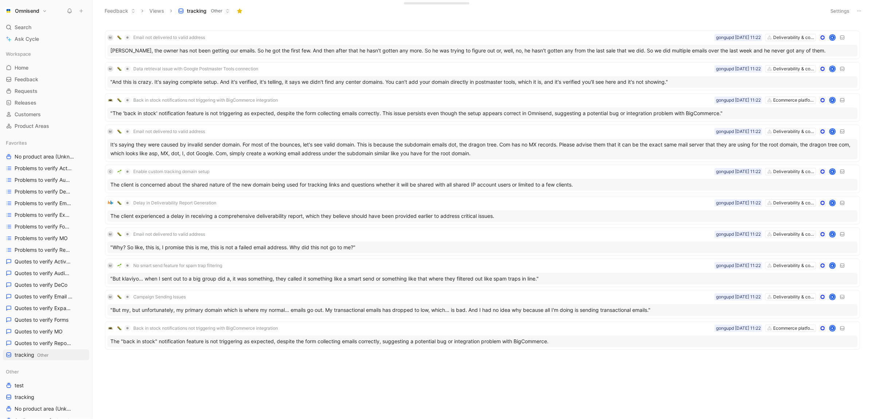
click at [823, 8] on header "Feedback Views tracking Other Settings" at bounding box center [482, 11] width 780 height 22
click at [834, 10] on button "Settings" at bounding box center [839, 11] width 25 height 10
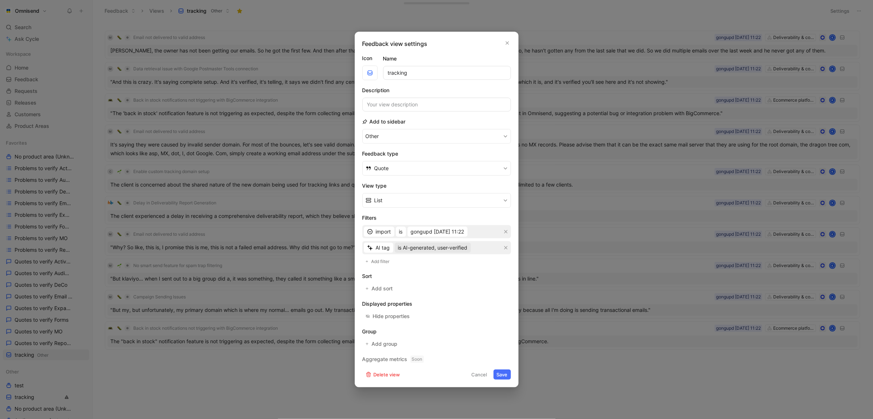
click at [458, 245] on span "is AI-generated, user-verified" at bounding box center [433, 247] width 70 height 9
click at [446, 264] on span "is AI-generated, not verified" at bounding box center [431, 262] width 67 height 6
click at [507, 376] on button "Save" at bounding box center [501, 374] width 17 height 10
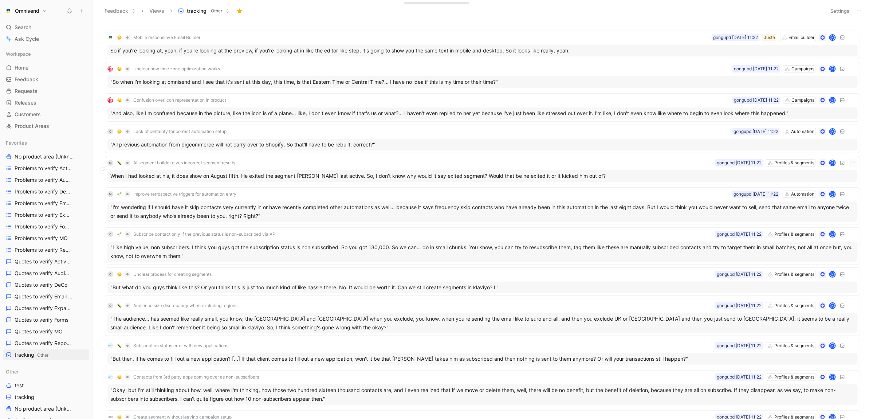
scroll to position [507, 0]
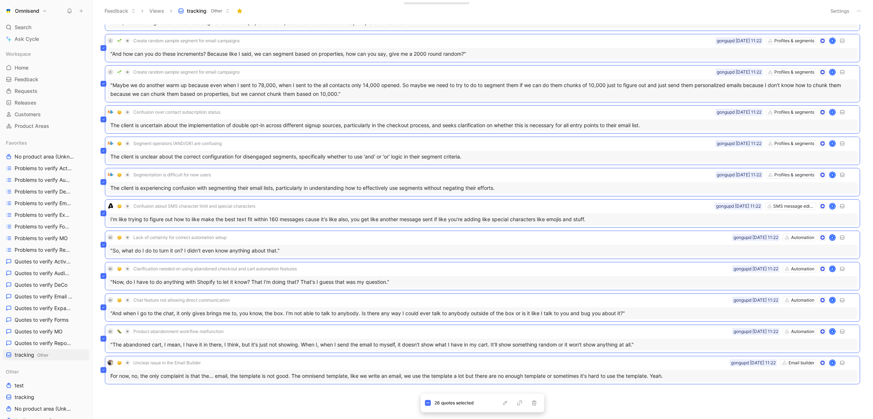
click at [288, 390] on div "Contacts from 3rd party apps coming over as non-subscribers Profiles & segments…" at bounding box center [481, 221] width 770 height 394
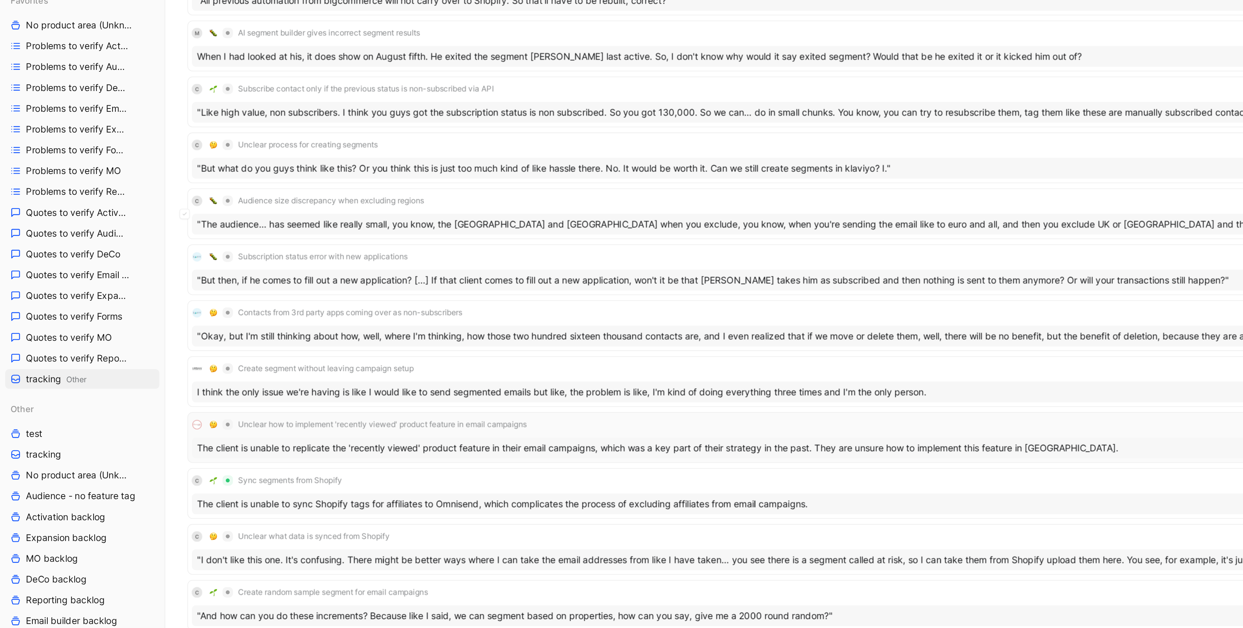
scroll to position [0, 0]
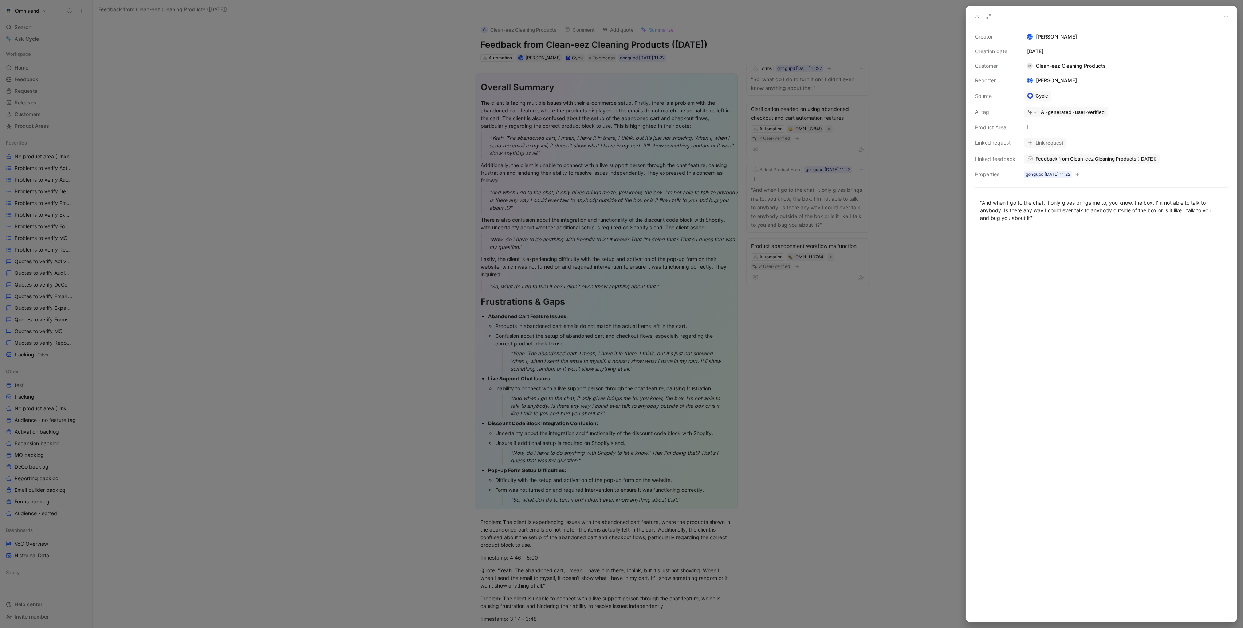
click at [1043, 140] on button "Link request" at bounding box center [1045, 143] width 43 height 10
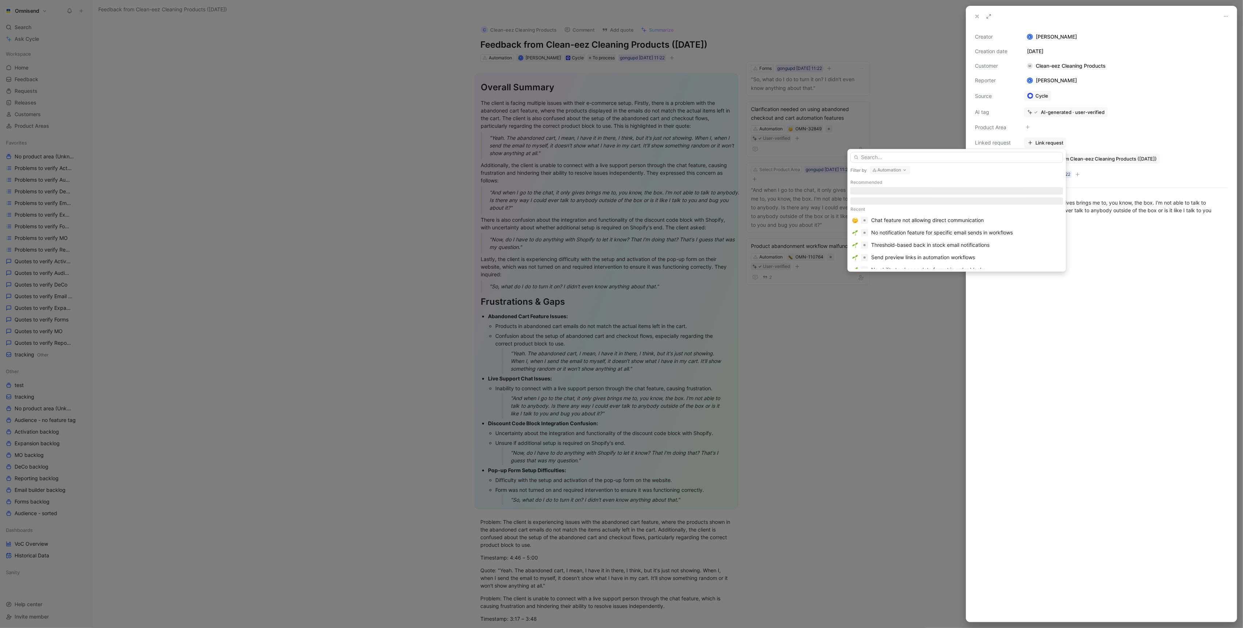
click at [1011, 159] on input "text" at bounding box center [956, 157] width 213 height 11
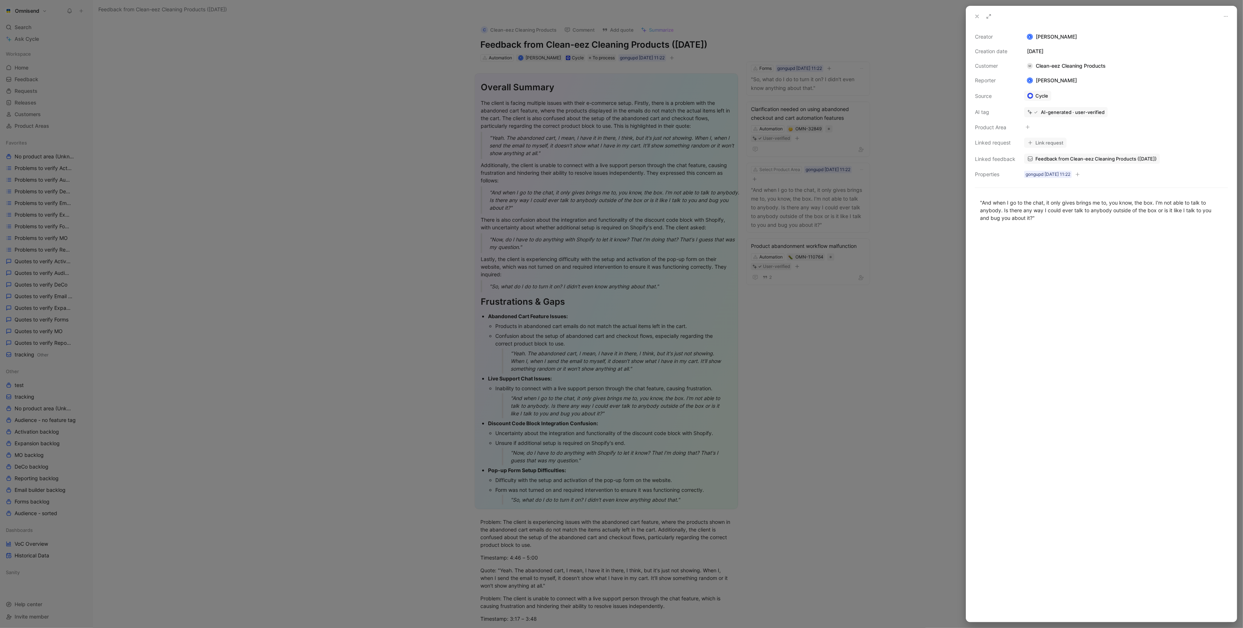
click at [1047, 145] on button "Link request" at bounding box center [1045, 143] width 43 height 10
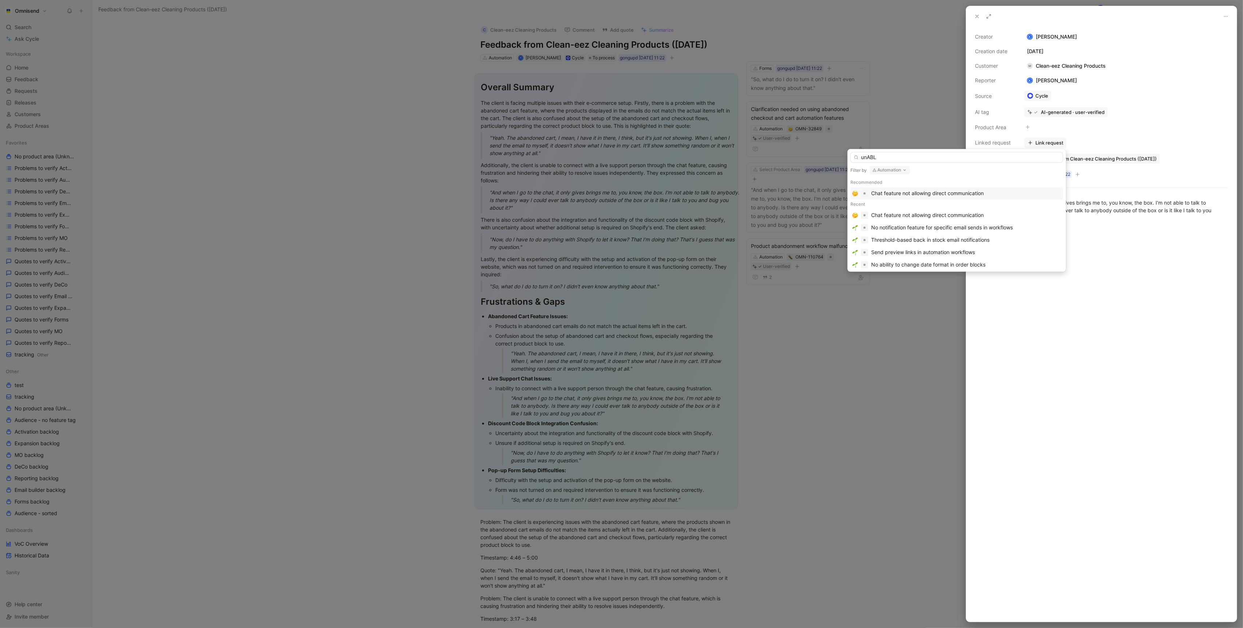
type input "unABLE"
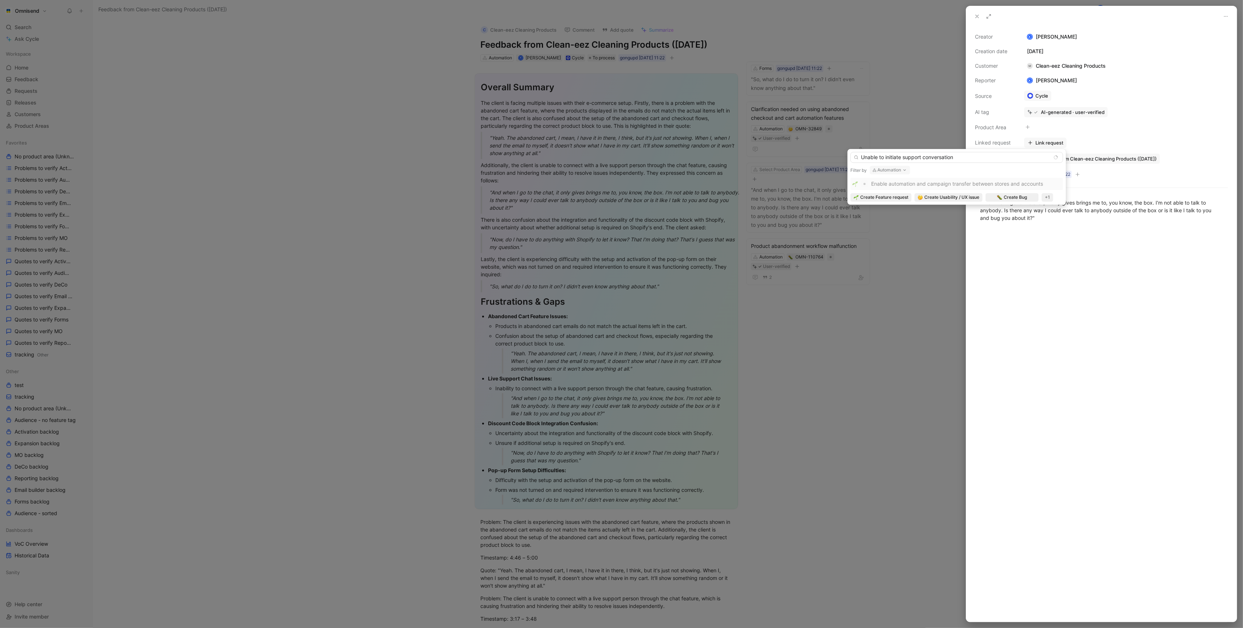
type input "Unable to initiate support conversation"
click at [890, 166] on button "Automation" at bounding box center [889, 170] width 40 height 9
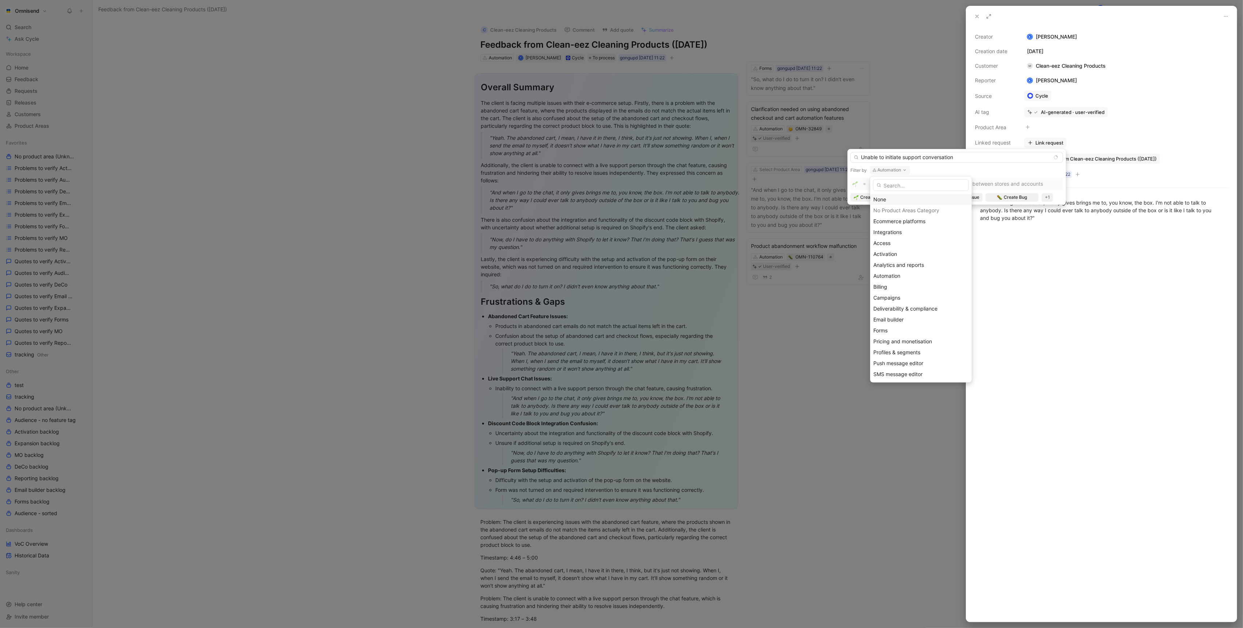
click at [892, 199] on div "None" at bounding box center [920, 199] width 95 height 9
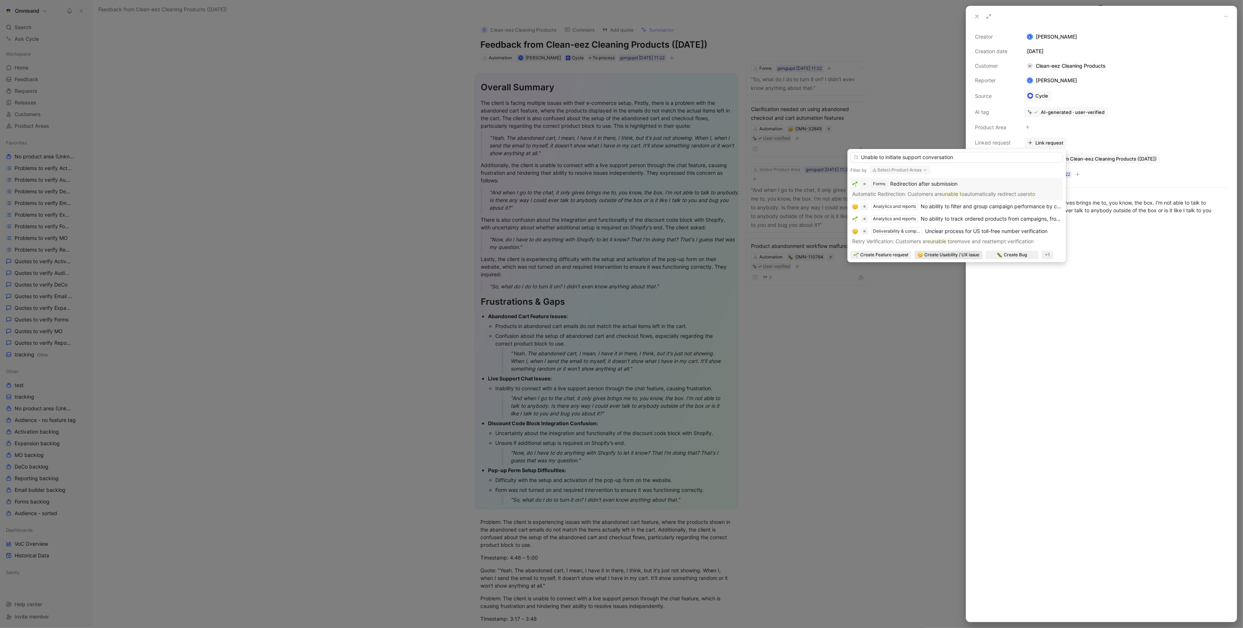
click at [927, 255] on span "Create Usability / UX issue" at bounding box center [951, 254] width 55 height 7
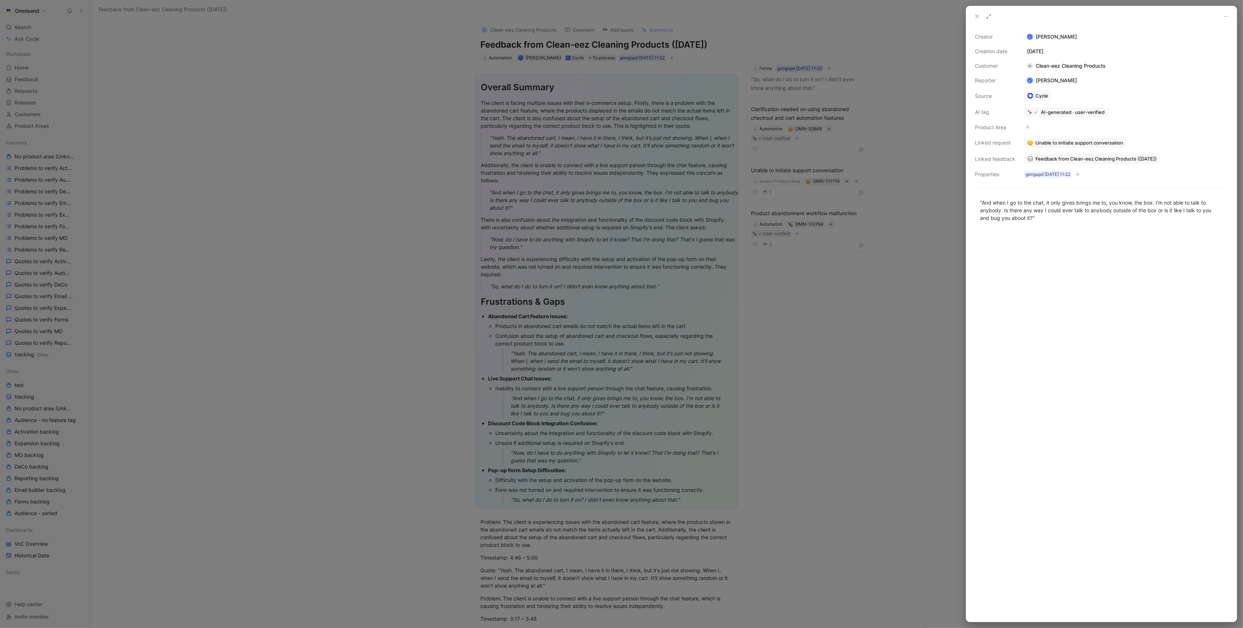
click at [826, 374] on div at bounding box center [621, 314] width 1243 height 628
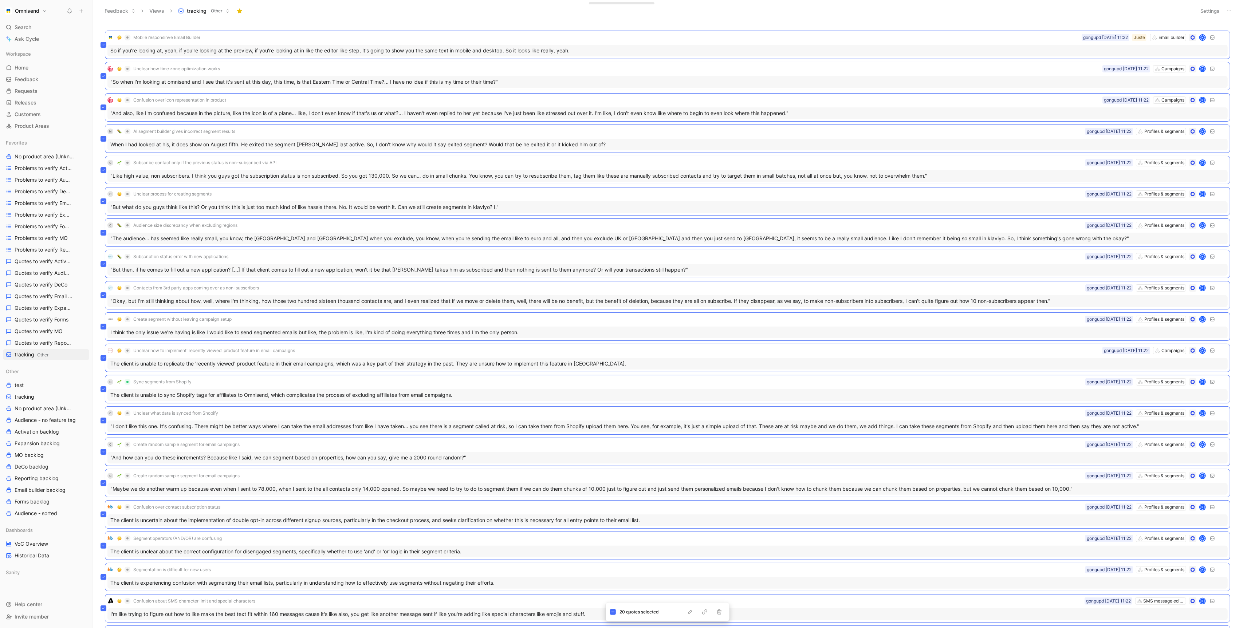
click at [698, 14] on div "Feedback Views tracking Other" at bounding box center [645, 11] width 1091 height 12
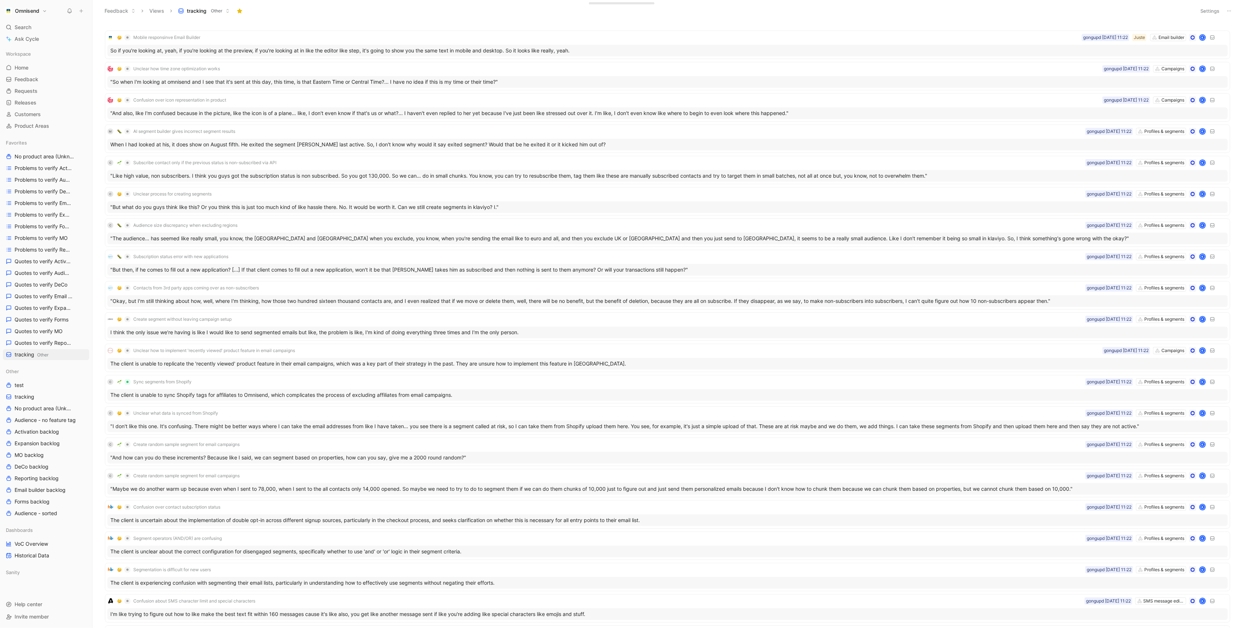
click at [1212, 8] on button "Settings" at bounding box center [1209, 11] width 25 height 10
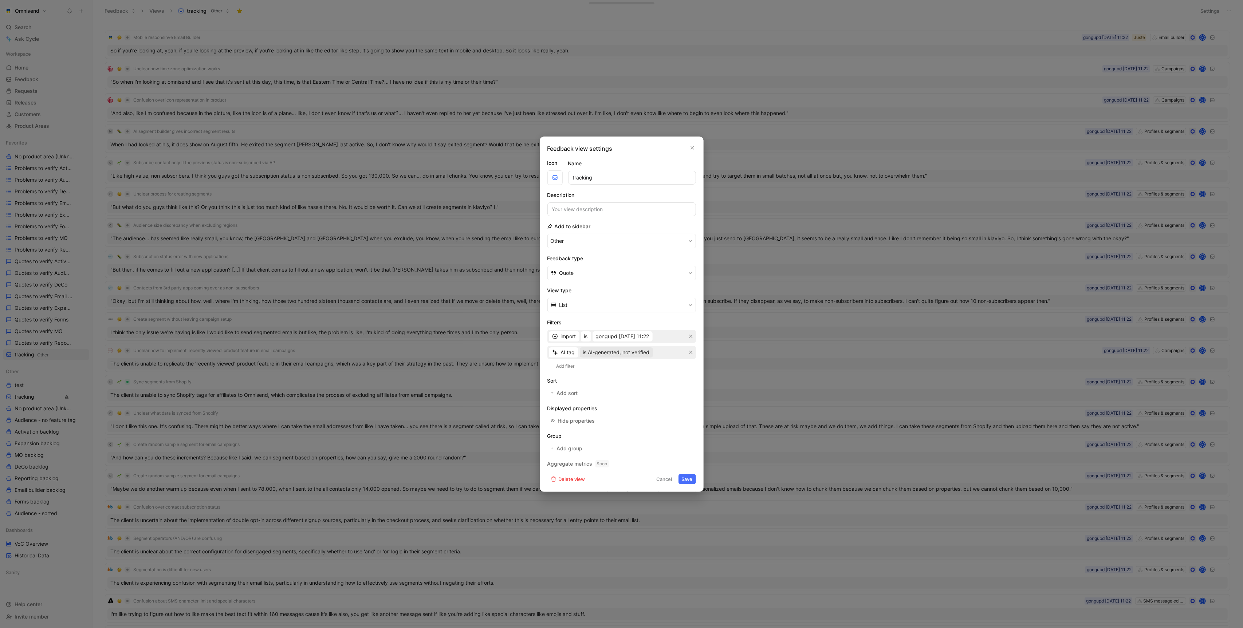
click at [631, 349] on span "is AI-generated, not verified" at bounding box center [616, 352] width 67 height 9
click at [644, 374] on div "is AI-generated, user-verified" at bounding box center [628, 378] width 92 height 9
click at [692, 483] on div "Feedback view settings Icon Name tracking Description Add to sidebar Other Feed…" at bounding box center [622, 314] width 164 height 355
click at [692, 477] on button "Save" at bounding box center [686, 479] width 17 height 10
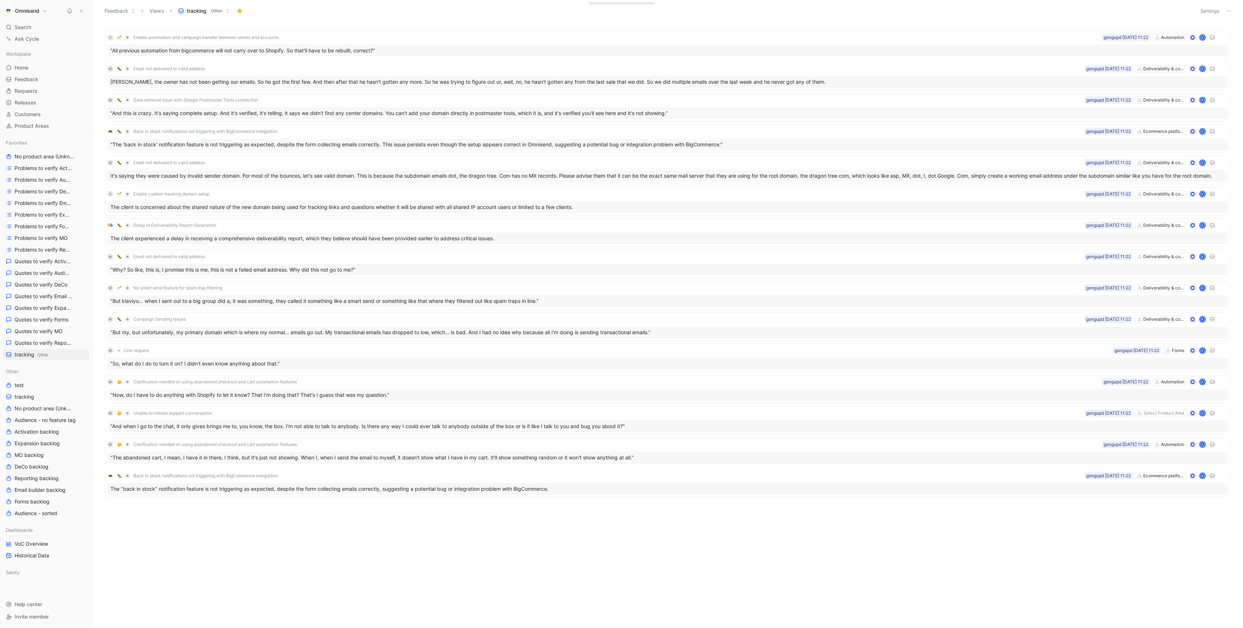
click at [854, 553] on body "Omnisend Search ⌘ K Ask Cycle Workspace Home G then H Feedback G then F Request…" at bounding box center [621, 314] width 1243 height 628
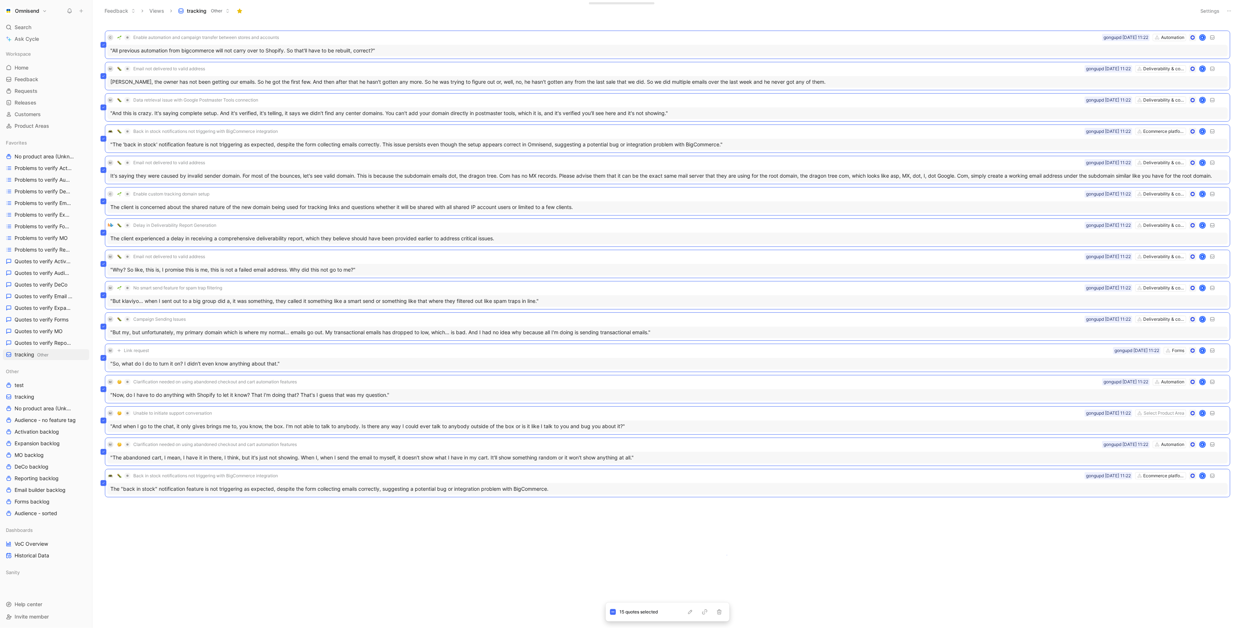
click at [726, 555] on body "Omnisend Search ⌘ K Ask Cycle Workspace Home G then H Feedback G then F Request…" at bounding box center [621, 314] width 1243 height 628
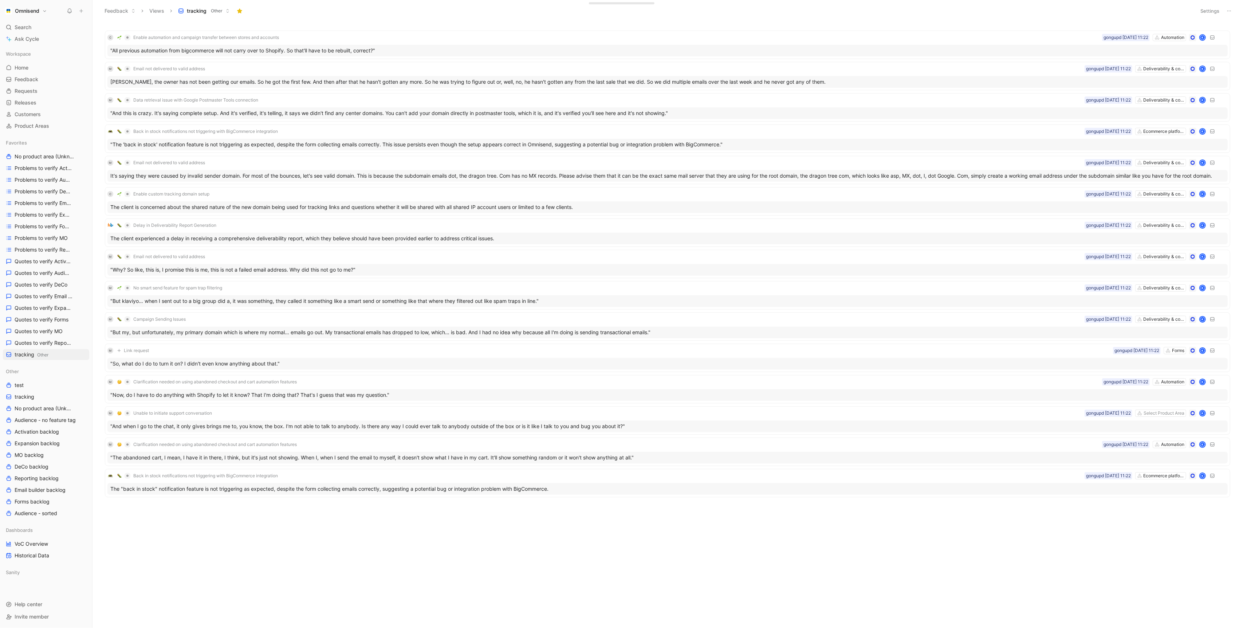
click at [1203, 11] on button "Settings" at bounding box center [1209, 11] width 25 height 10
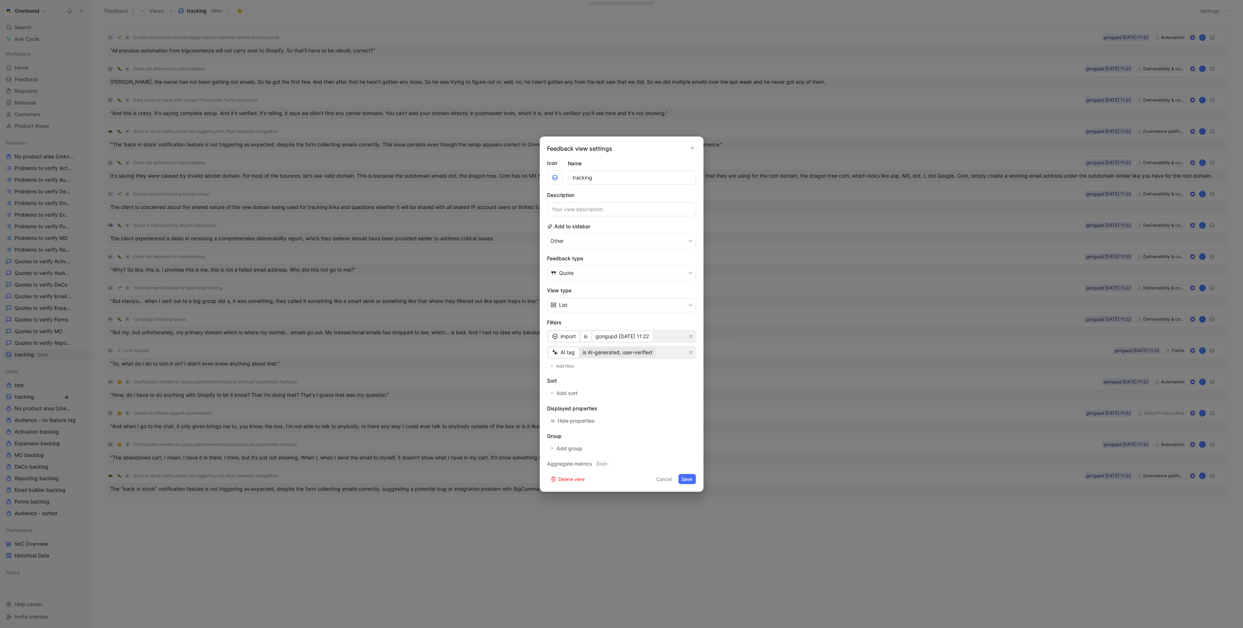
click at [636, 354] on span "is AI-generated, user-verified" at bounding box center [618, 352] width 70 height 9
click at [629, 369] on span "is AI-generated, not verified" at bounding box center [615, 367] width 67 height 6
click at [686, 476] on button "Save" at bounding box center [686, 479] width 17 height 10
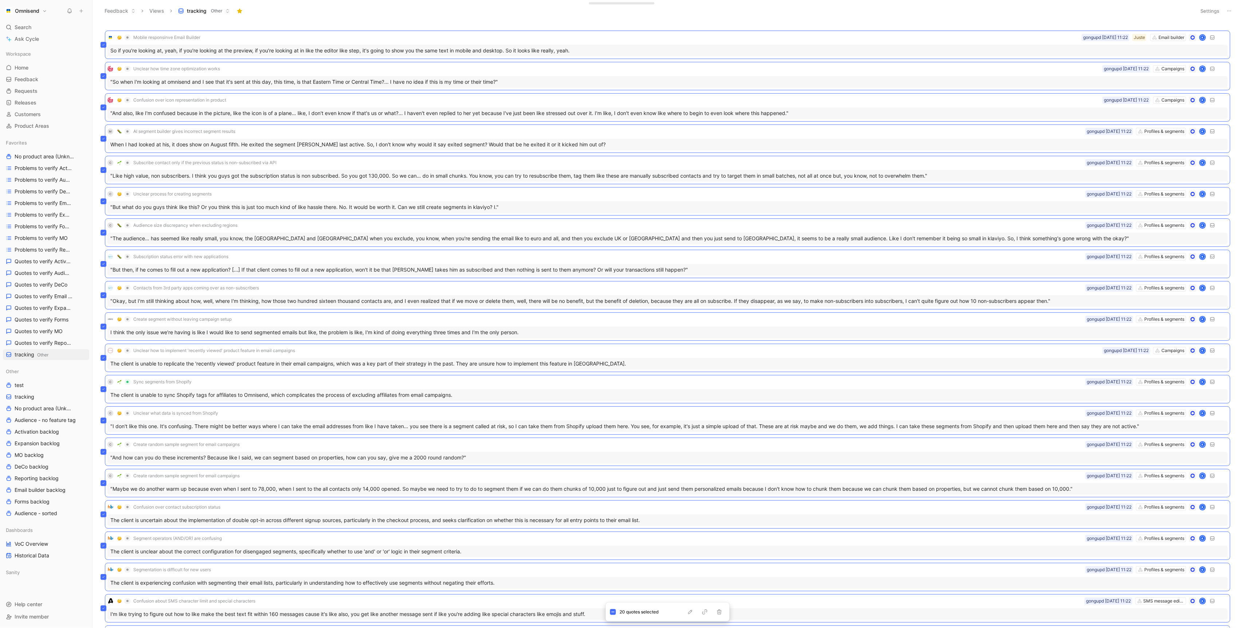
click at [902, 7] on div "Feedback Views tracking Other" at bounding box center [645, 11] width 1091 height 12
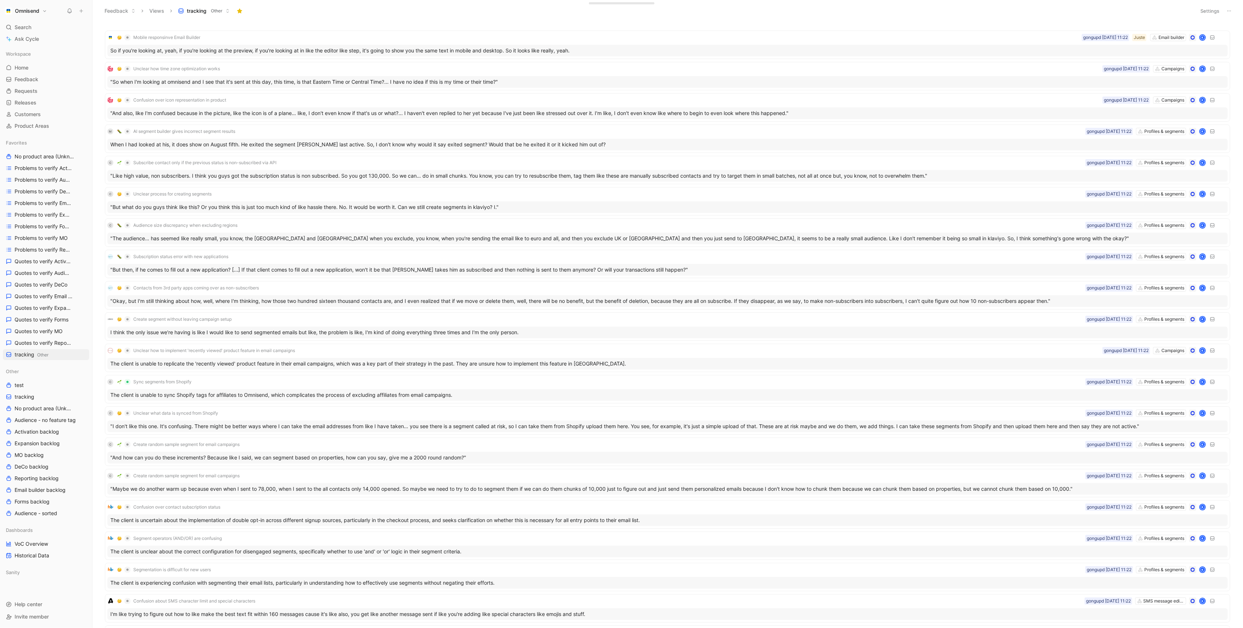
click at [1199, 8] on button "Settings" at bounding box center [1209, 11] width 25 height 10
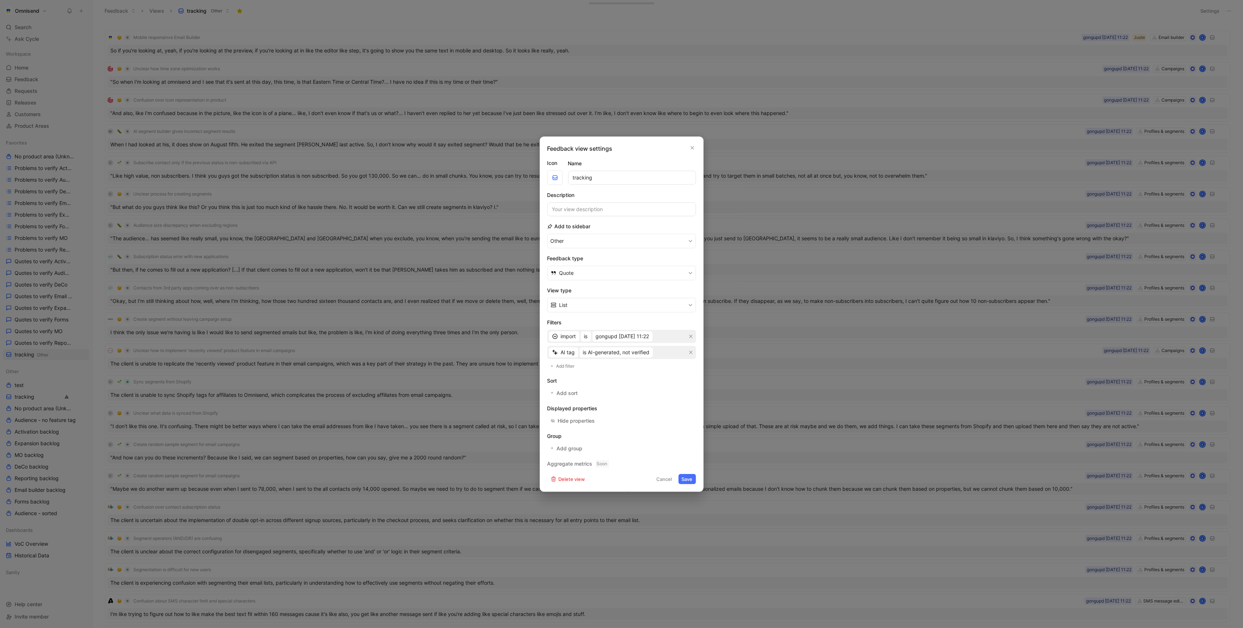
click at [780, 284] on div at bounding box center [621, 314] width 1243 height 628
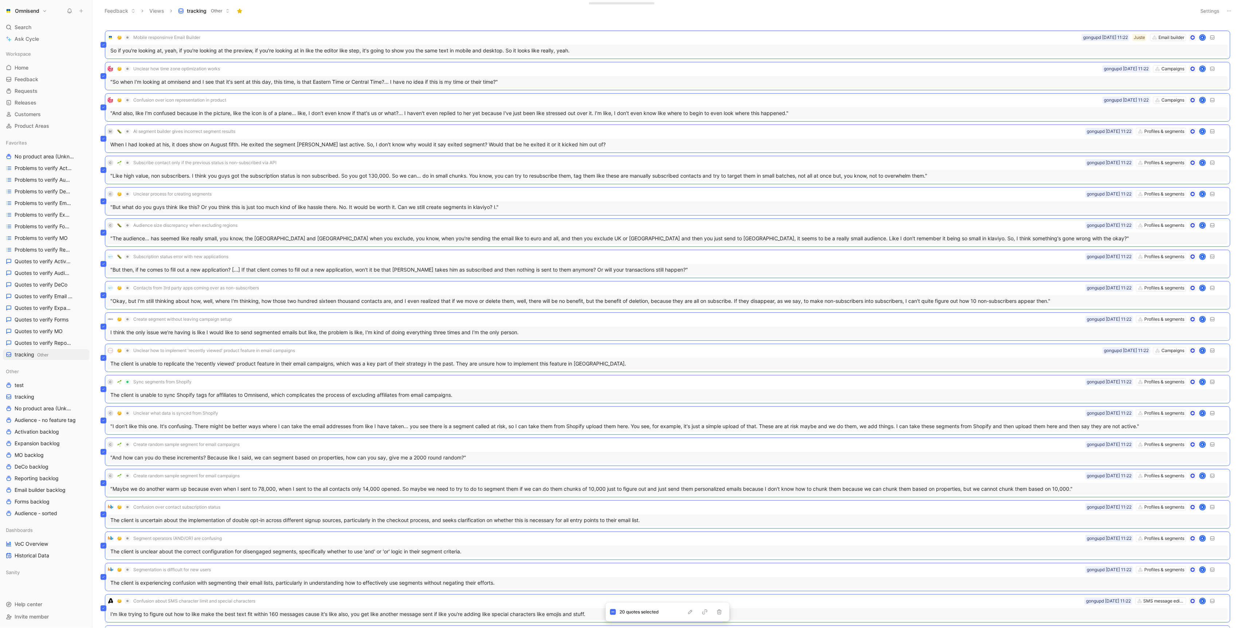
click at [1087, 19] on header "Feedback Views tracking Other Settings" at bounding box center [667, 11] width 1150 height 22
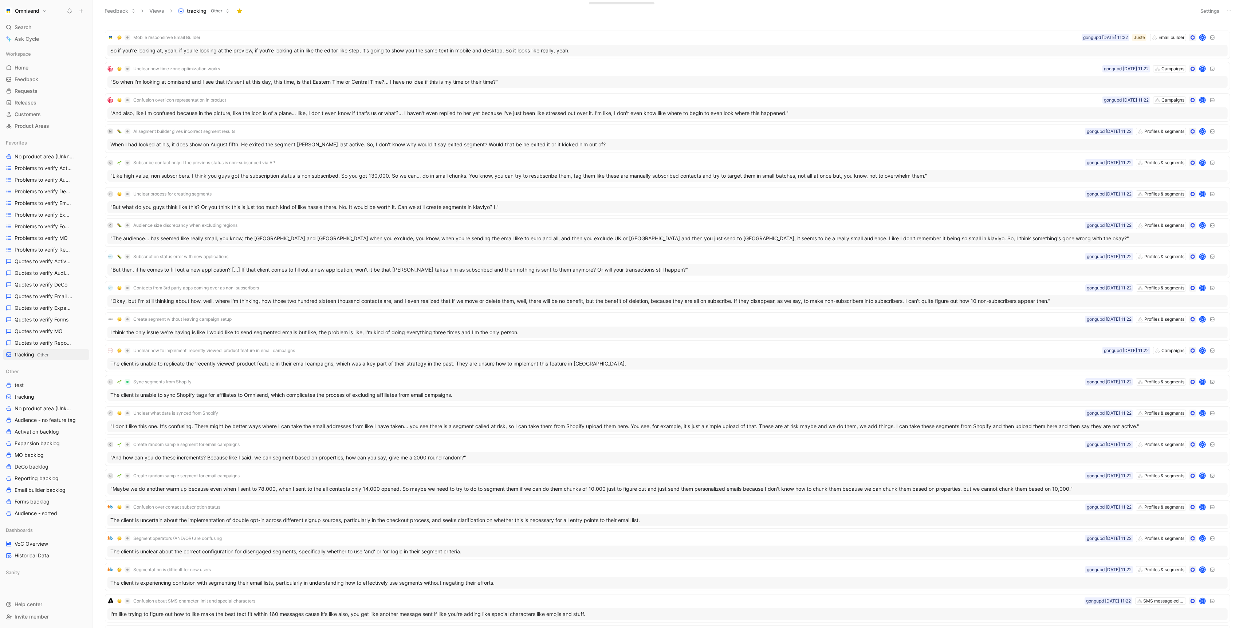
click at [1207, 9] on button "Settings" at bounding box center [1209, 11] width 25 height 10
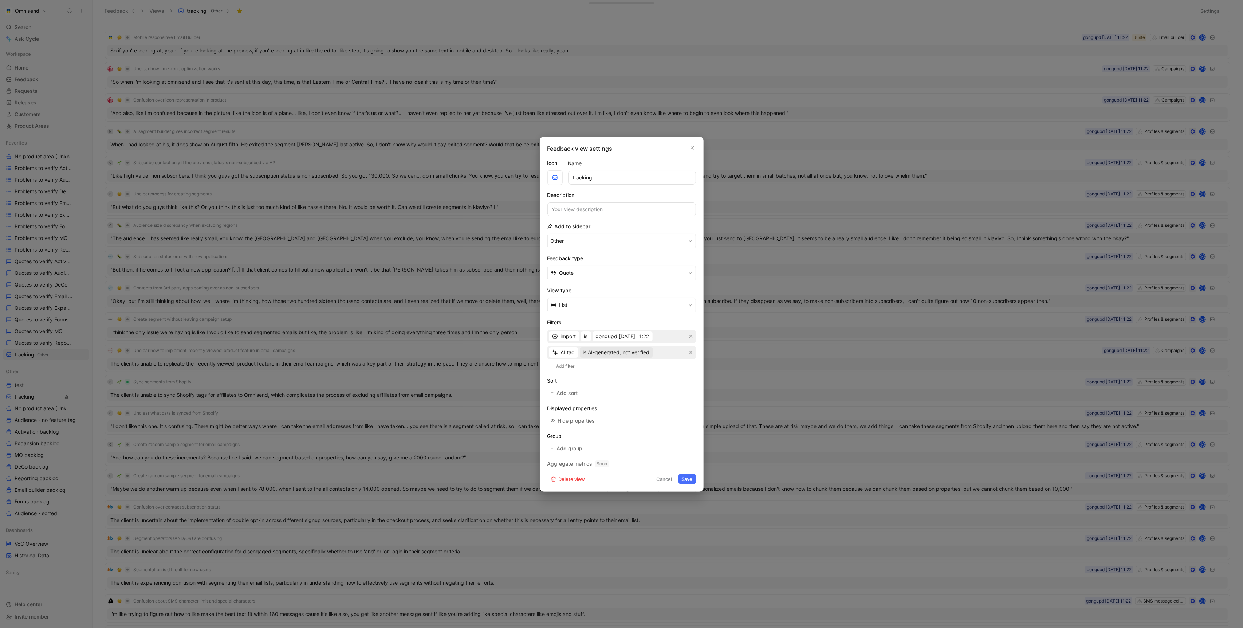
click at [618, 350] on span "is AI-generated, not verified" at bounding box center [616, 352] width 67 height 9
drag, startPoint x: 622, startPoint y: 368, endPoint x: 625, endPoint y: 382, distance: 13.4
click at [625, 382] on div "is AI-generated, not verified is AI-generated, user-verified is empty is empty …" at bounding box center [628, 384] width 99 height 44
click at [625, 382] on div "is AI-generated, user-verified" at bounding box center [628, 378] width 92 height 9
click at [687, 486] on div "Feedback view settings Icon Name tracking Description Add to sidebar Other Feed…" at bounding box center [622, 314] width 164 height 355
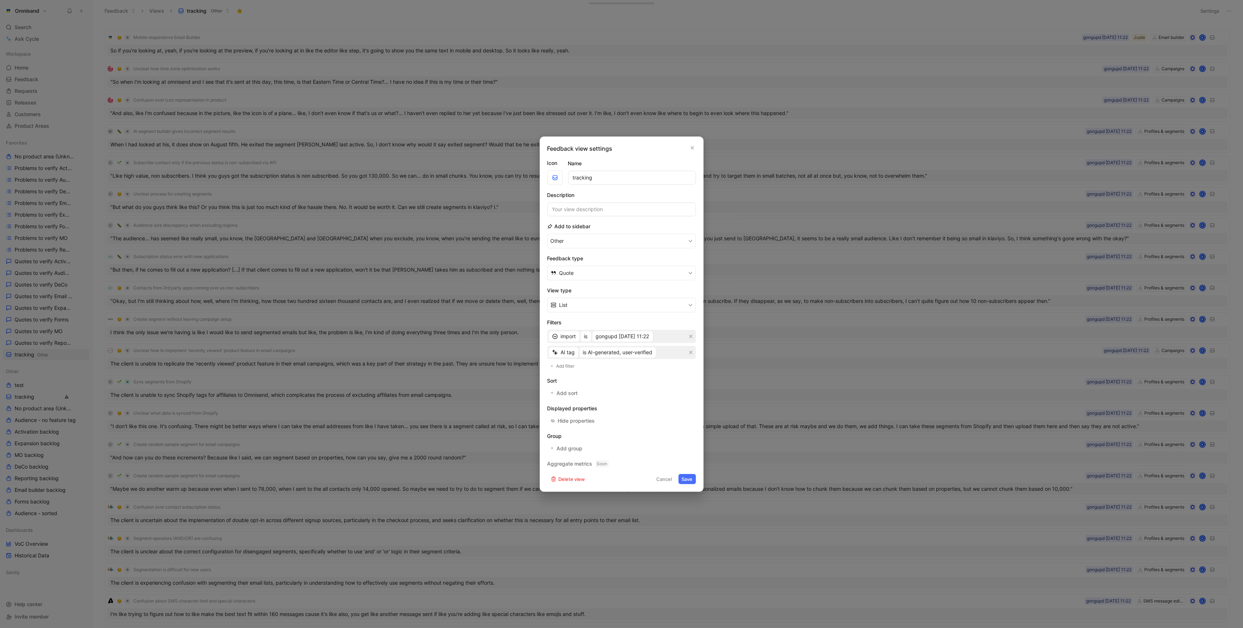
click at [687, 477] on button "Save" at bounding box center [686, 479] width 17 height 10
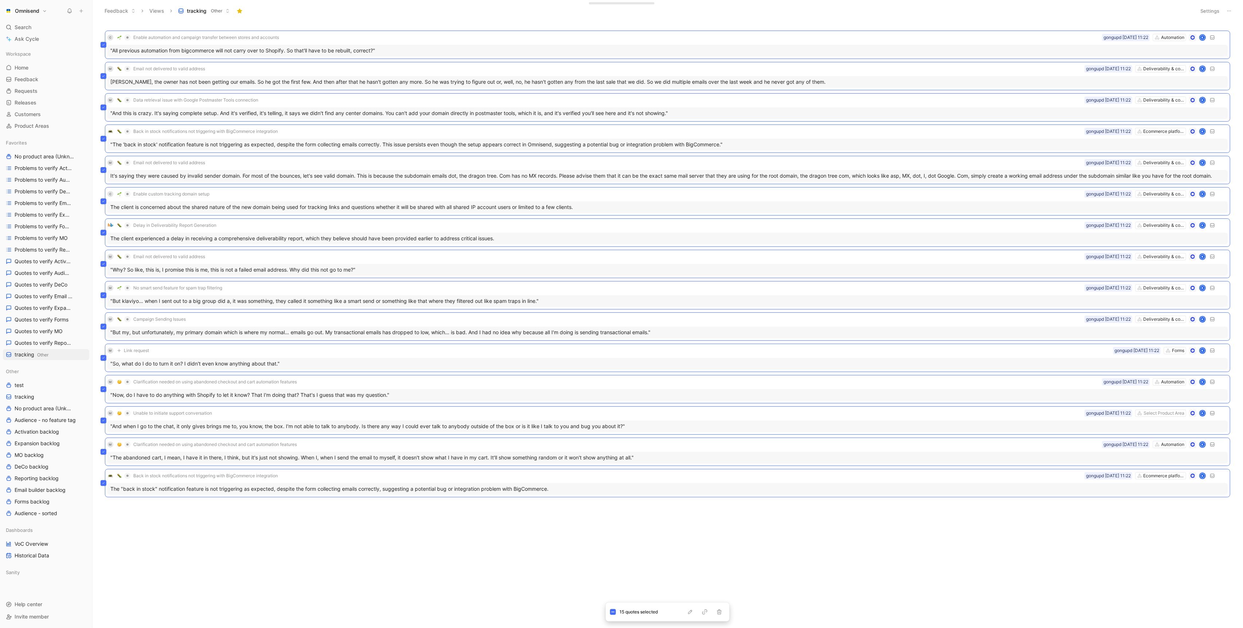
click at [906, 3] on header "Feedback Views tracking Other Settings" at bounding box center [667, 11] width 1150 height 22
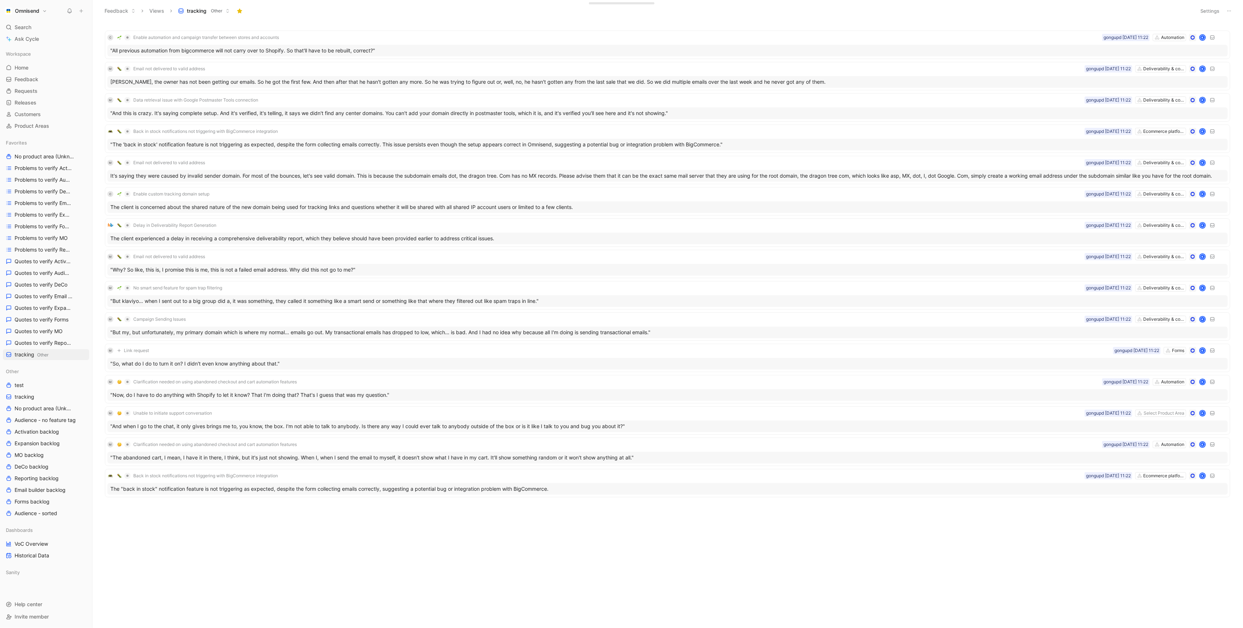
click at [1205, 3] on header "Feedback Views tracking Other Settings" at bounding box center [667, 11] width 1150 height 22
click at [1205, 13] on button "Settings" at bounding box center [1209, 11] width 25 height 10
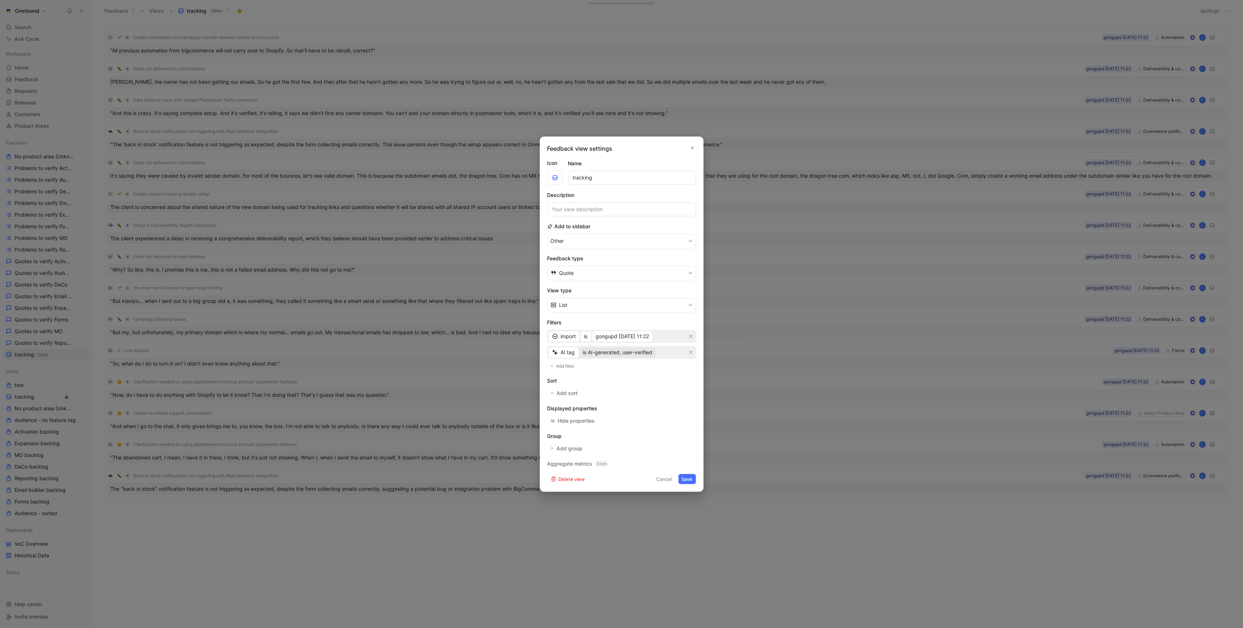
click at [636, 350] on span "is AI-generated, user-verified" at bounding box center [618, 352] width 70 height 9
click at [630, 366] on span "is AI-generated, not verified" at bounding box center [615, 367] width 67 height 6
click at [685, 475] on button "Save" at bounding box center [686, 479] width 17 height 10
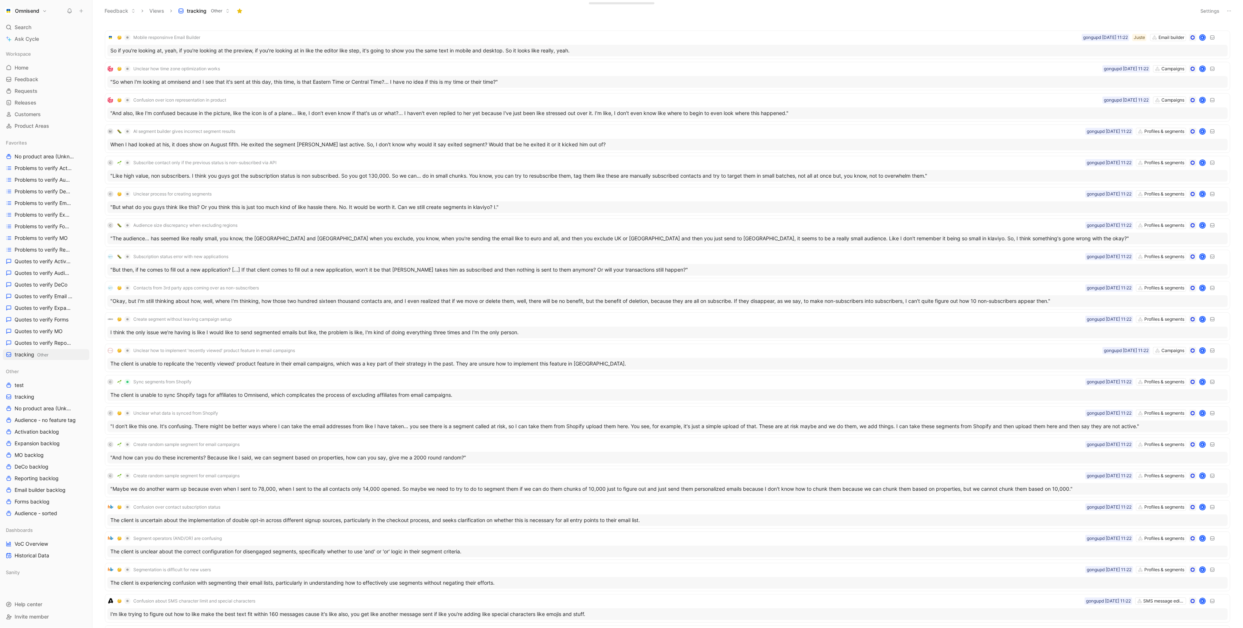
click at [1016, 5] on div "Feedback Views tracking Other" at bounding box center [645, 11] width 1091 height 12
click at [50, 269] on span "Quotes to verify Audience" at bounding box center [43, 272] width 56 height 7
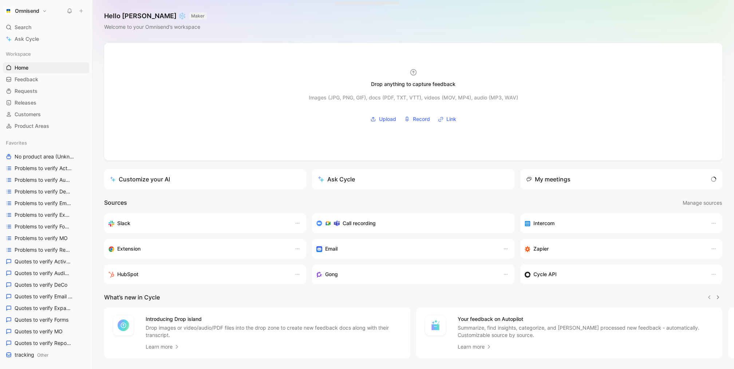
click at [34, 22] on div "Search ⌘ K" at bounding box center [46, 27] width 86 height 11
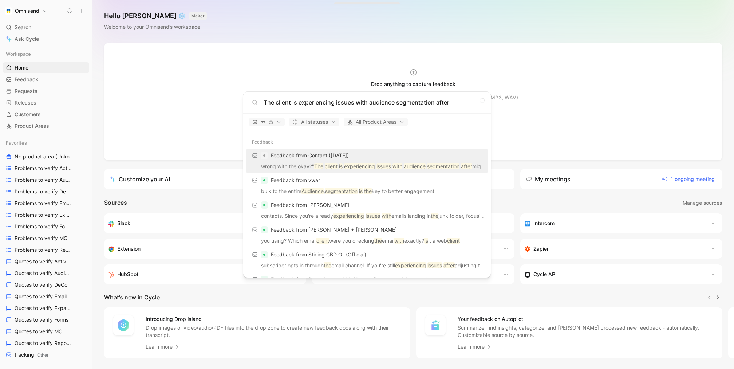
type input "The client is experiencing issues with audience segmentation after"
click at [378, 158] on div "Feedback from Contact ([DATE])" at bounding box center [366, 155] width 237 height 13
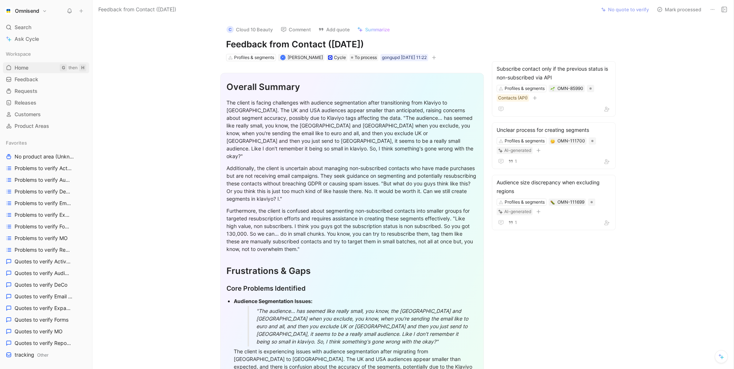
click at [33, 71] on link "Home G then H" at bounding box center [46, 67] width 86 height 11
